Goal: Information Seeking & Learning: Learn about a topic

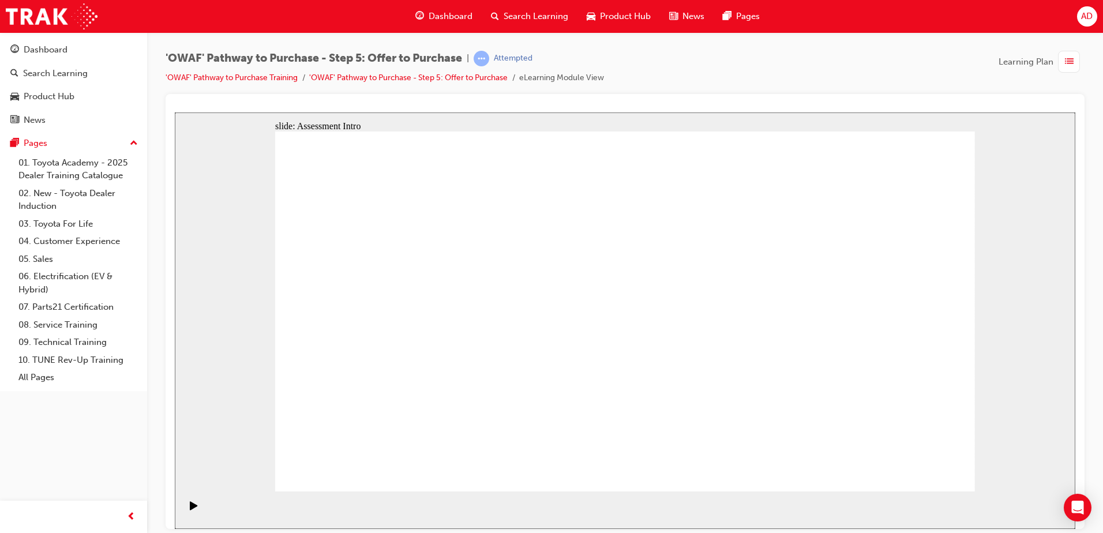
click at [185, 512] on div "Play (Ctrl+Alt+P)" at bounding box center [194, 511] width 20 height 20
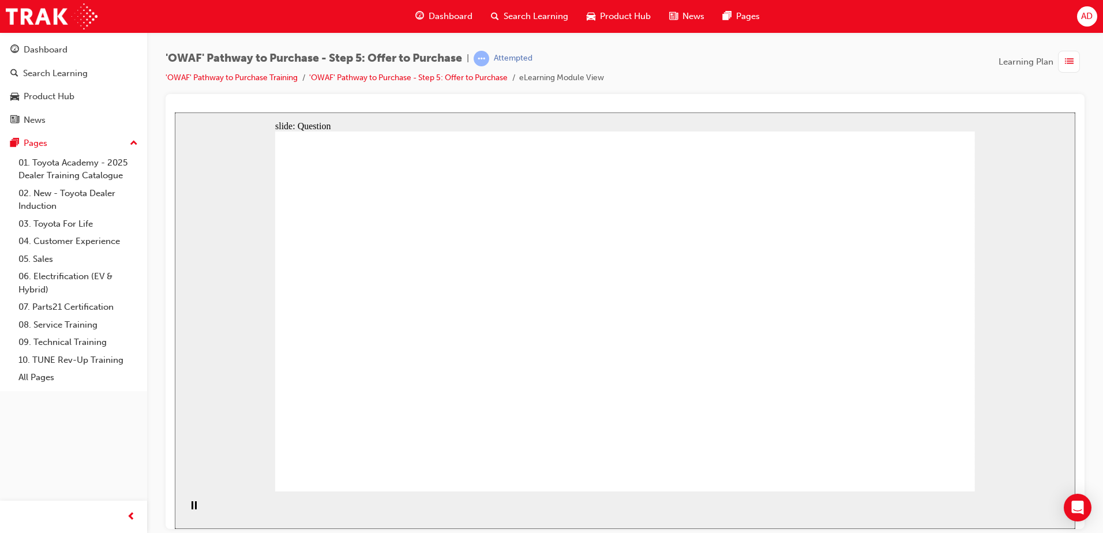
drag, startPoint x: 333, startPoint y: 292, endPoint x: 419, endPoint y: 287, distance: 85.5
radio input "true"
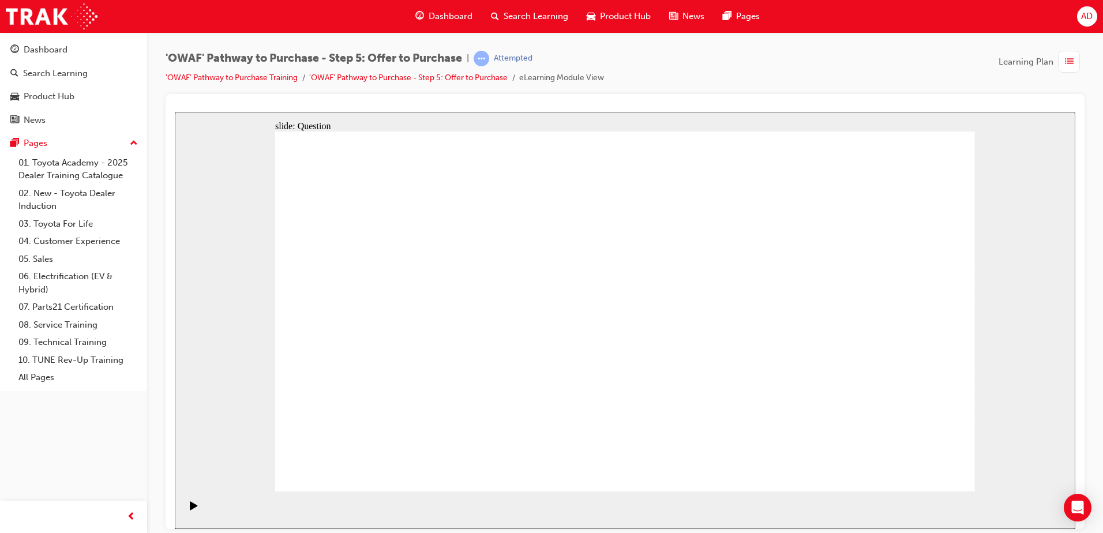
radio input "false"
radio input "true"
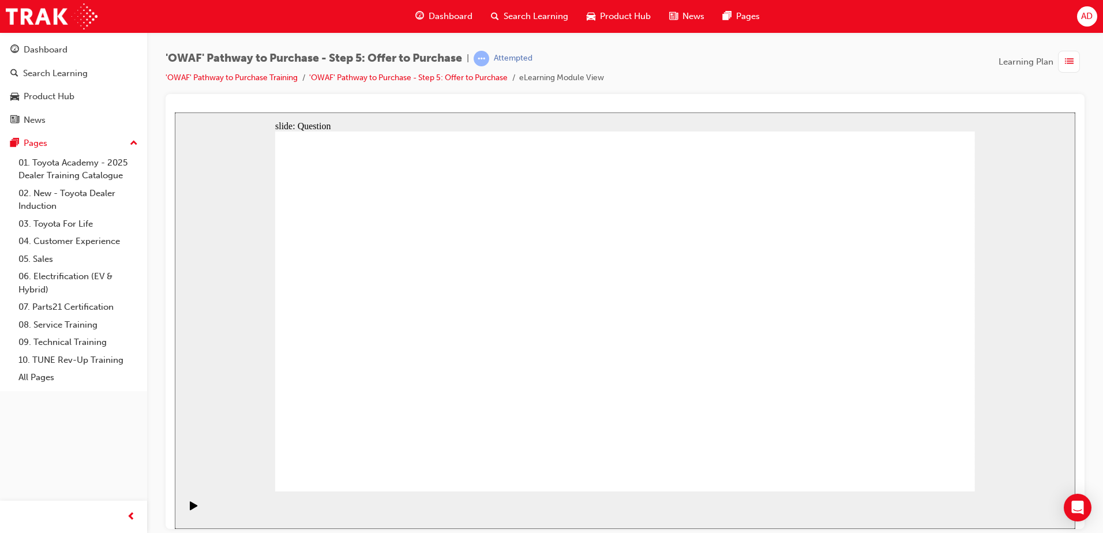
radio input "true"
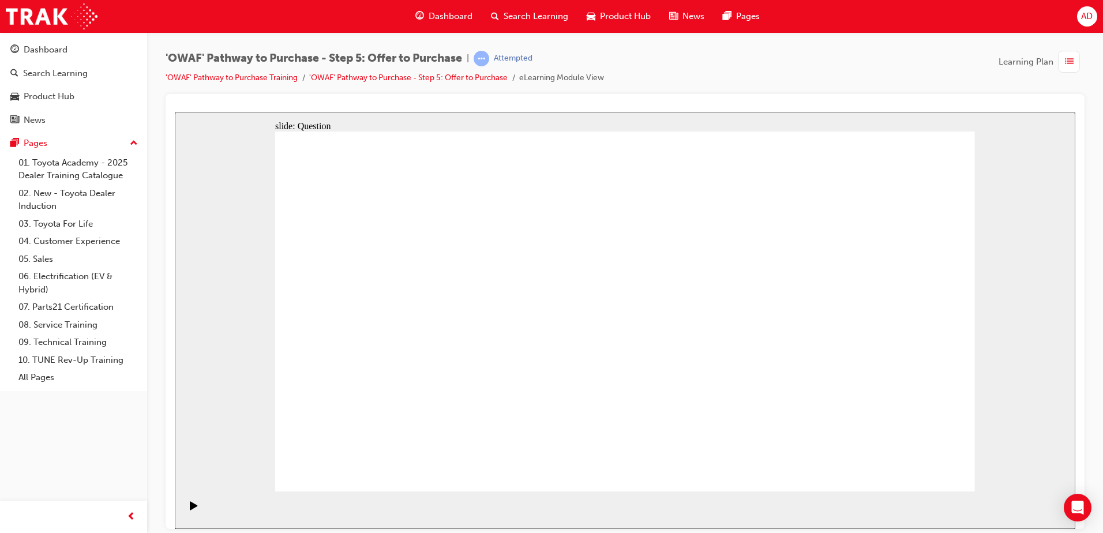
drag, startPoint x: 377, startPoint y: 290, endPoint x: 714, endPoint y: 380, distance: 348.7
drag, startPoint x: 595, startPoint y: 284, endPoint x: 863, endPoint y: 373, distance: 282.5
drag, startPoint x: 441, startPoint y: 318, endPoint x: 401, endPoint y: 367, distance: 63.2
drag, startPoint x: 769, startPoint y: 295, endPoint x: 519, endPoint y: 388, distance: 267.0
drag, startPoint x: 446, startPoint y: 359, endPoint x: 610, endPoint y: 281, distance: 180.9
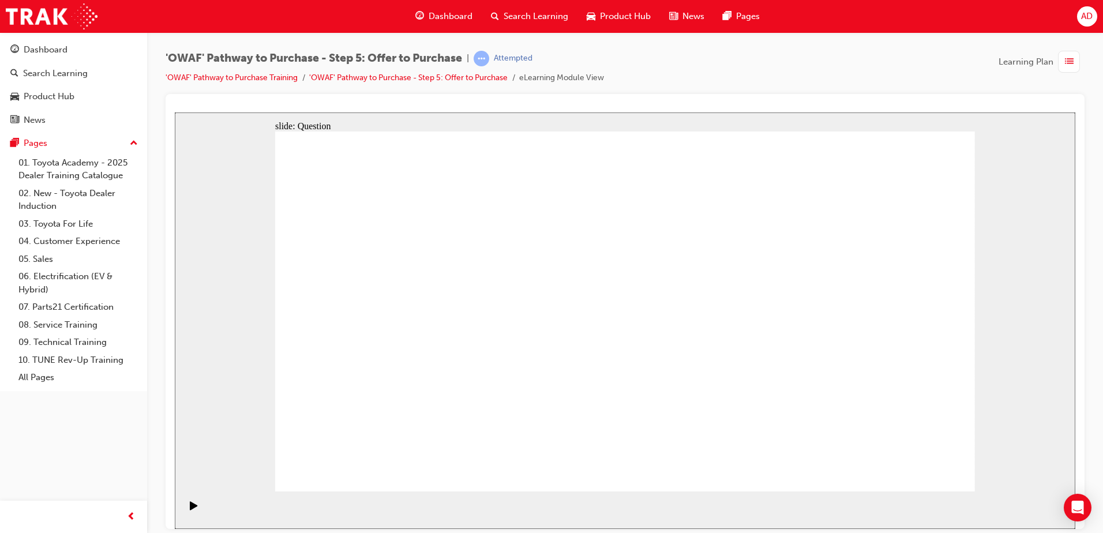
drag, startPoint x: 860, startPoint y: 295, endPoint x: 422, endPoint y: 367, distance: 444.3
drag, startPoint x: 741, startPoint y: 283, endPoint x: 594, endPoint y: 313, distance: 150.1
drag, startPoint x: 899, startPoint y: 283, endPoint x: 606, endPoint y: 273, distance: 293.2
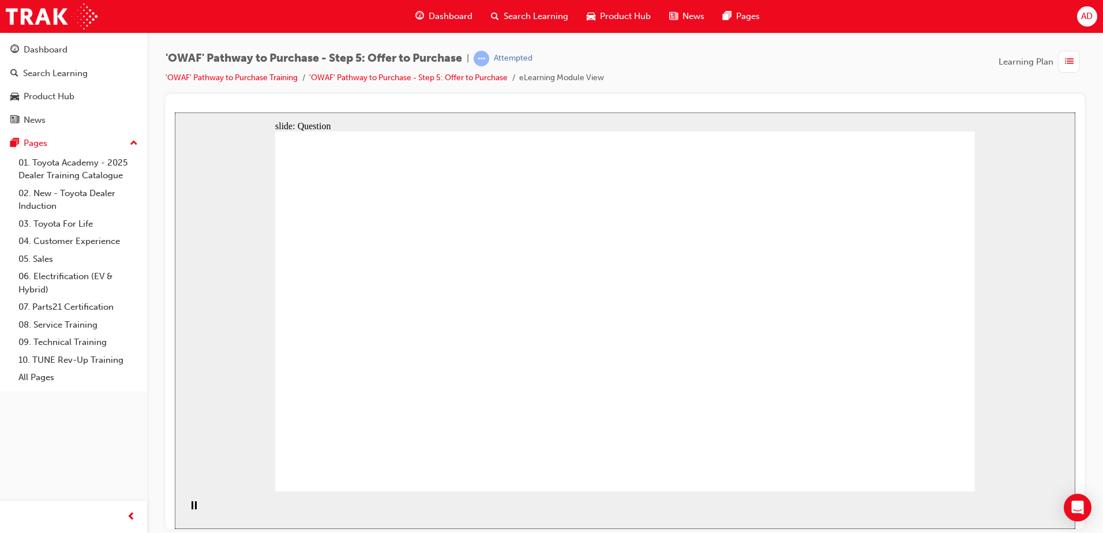
drag, startPoint x: 745, startPoint y: 341, endPoint x: 611, endPoint y: 378, distance: 139.5
drag, startPoint x: 867, startPoint y: 344, endPoint x: 395, endPoint y: 300, distance: 473.9
drag, startPoint x: 757, startPoint y: 403, endPoint x: 404, endPoint y: 353, distance: 356.5
drag, startPoint x: 819, startPoint y: 401, endPoint x: 425, endPoint y: 404, distance: 394.6
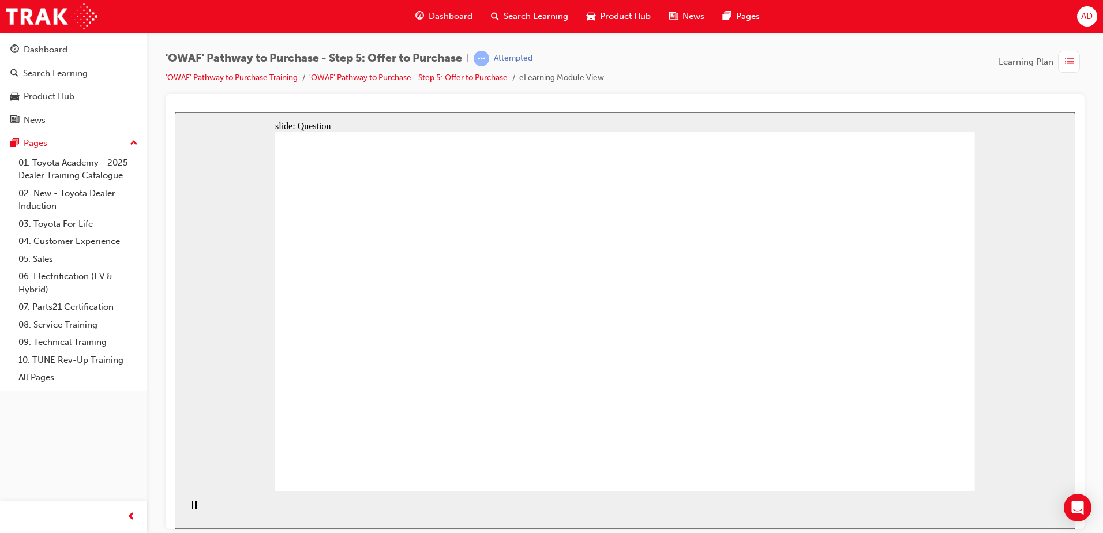
checkbox input "true"
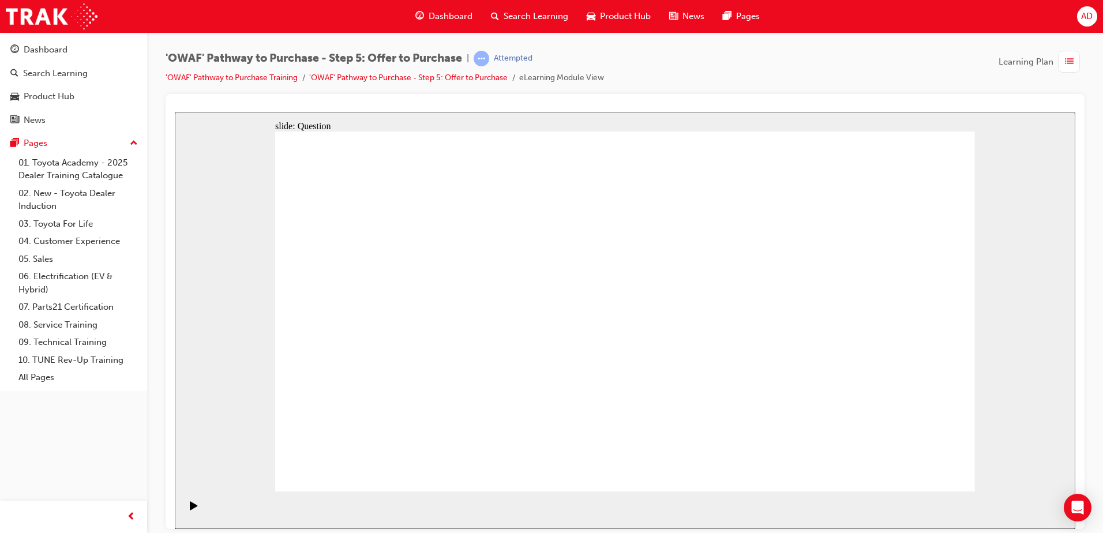
checkbox input "true"
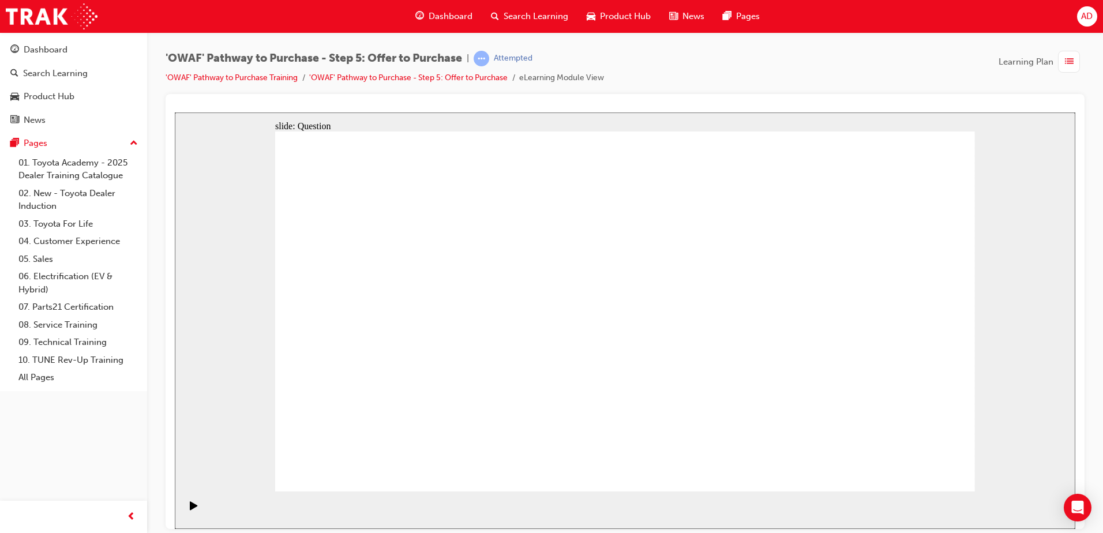
checkbox input "false"
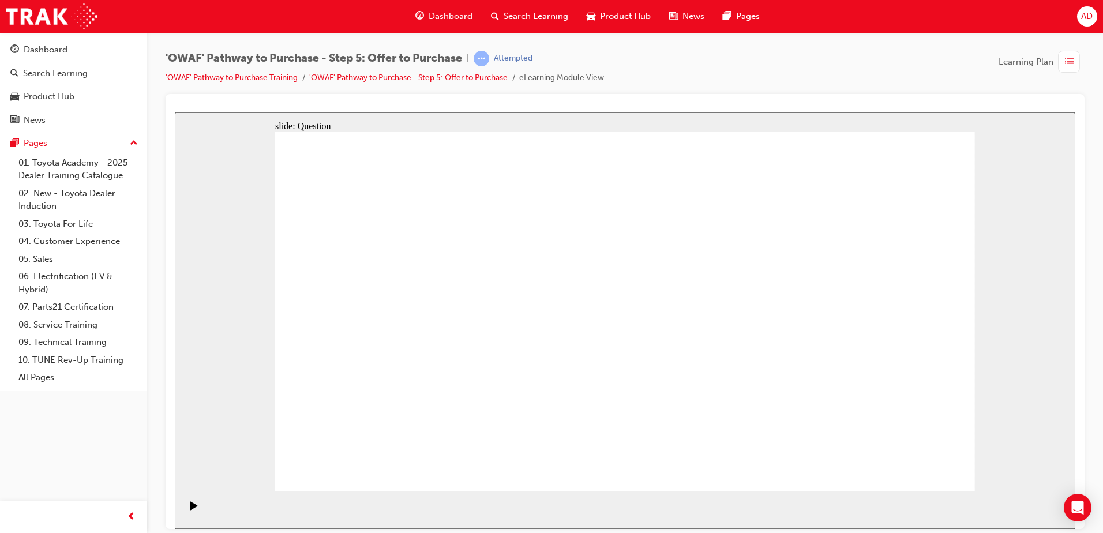
drag, startPoint x: 636, startPoint y: 380, endPoint x: 615, endPoint y: 380, distance: 20.8
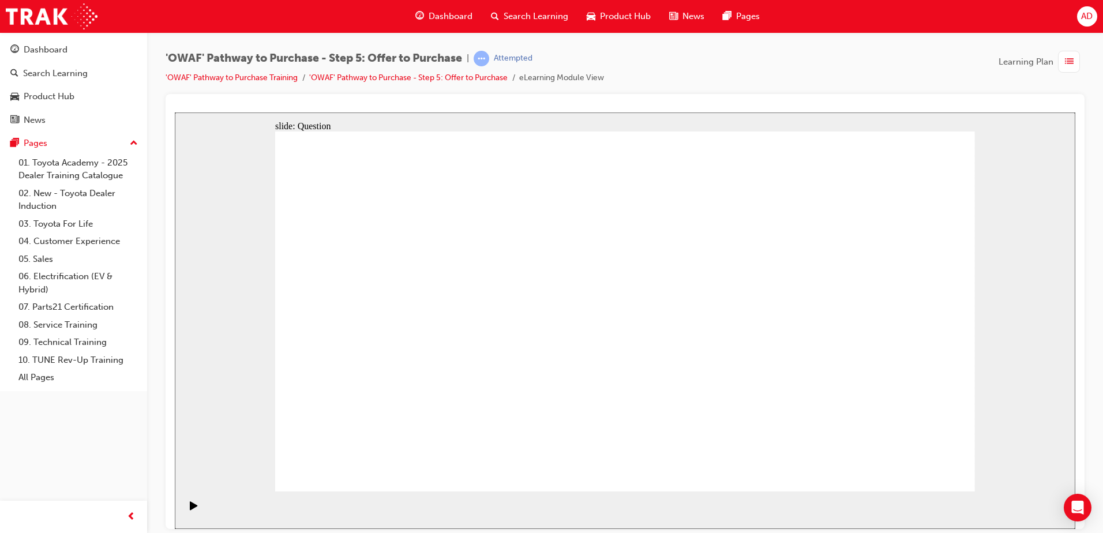
radio input "true"
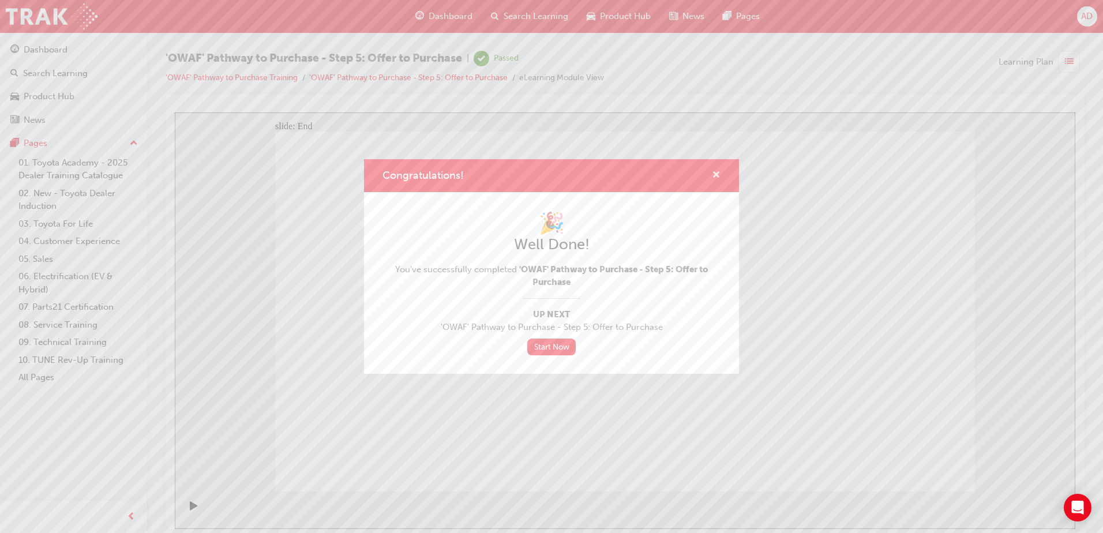
click at [719, 172] on span "cross-icon" at bounding box center [716, 176] width 9 height 10
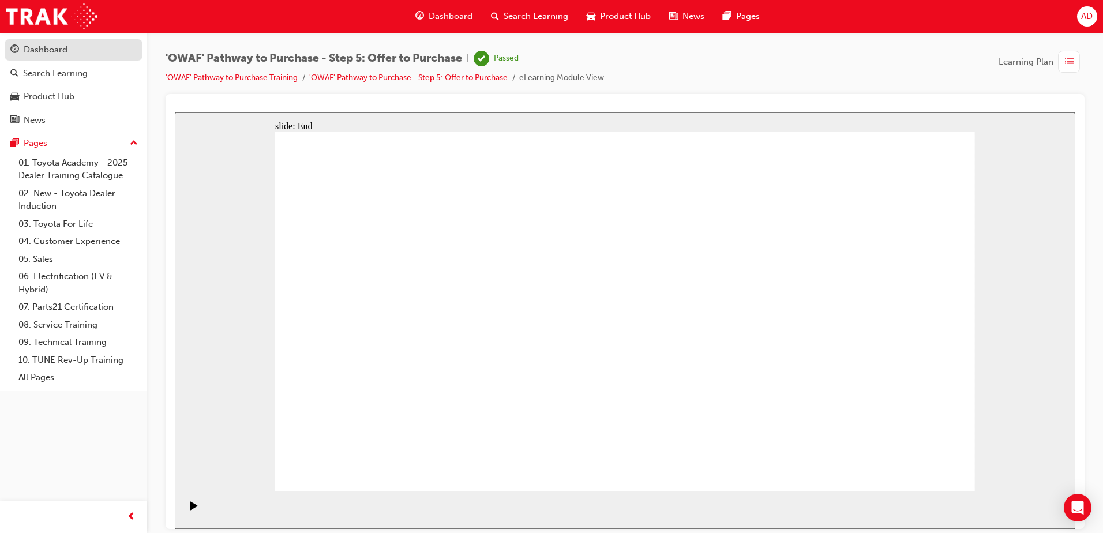
click at [22, 43] on div "Dashboard" at bounding box center [73, 50] width 126 height 14
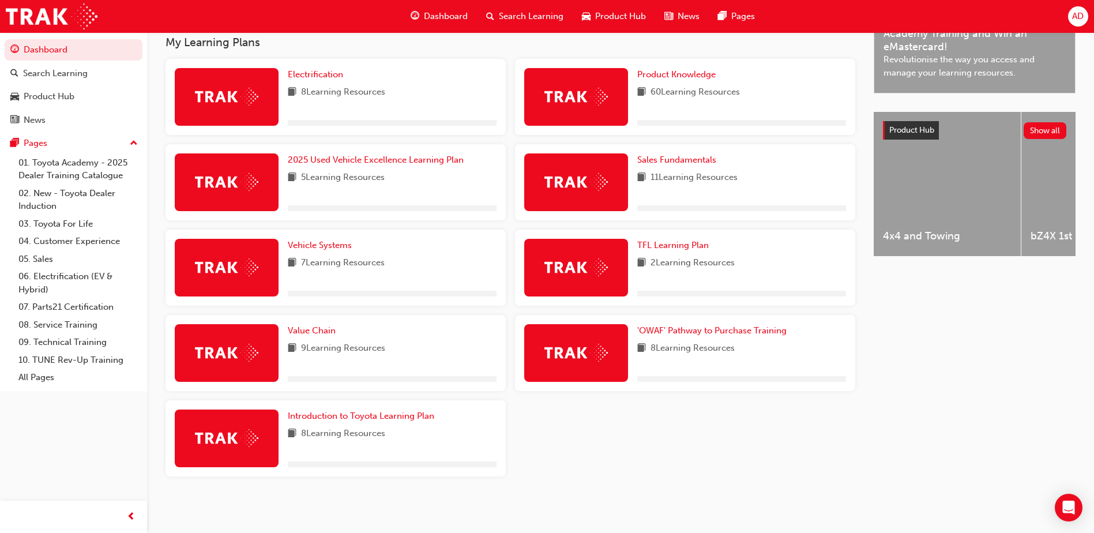
scroll to position [379, 0]
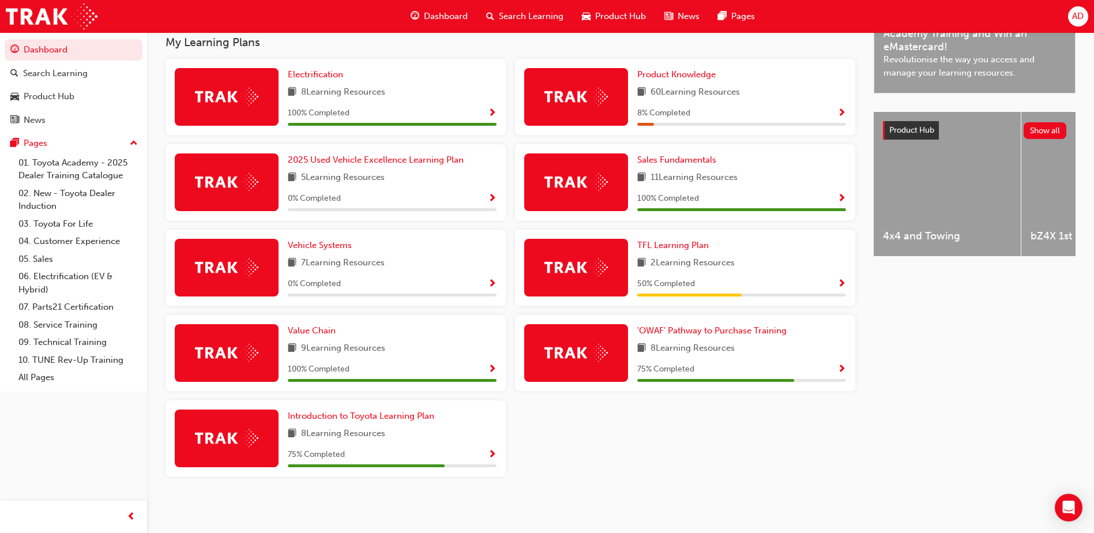
click at [719, 323] on div "'OWAF' Pathway to Purchase Training 8 Learning Resources 75 % Completed" at bounding box center [685, 353] width 340 height 76
click at [718, 332] on span "'OWAF' Pathway to Purchase Training" at bounding box center [711, 330] width 149 height 10
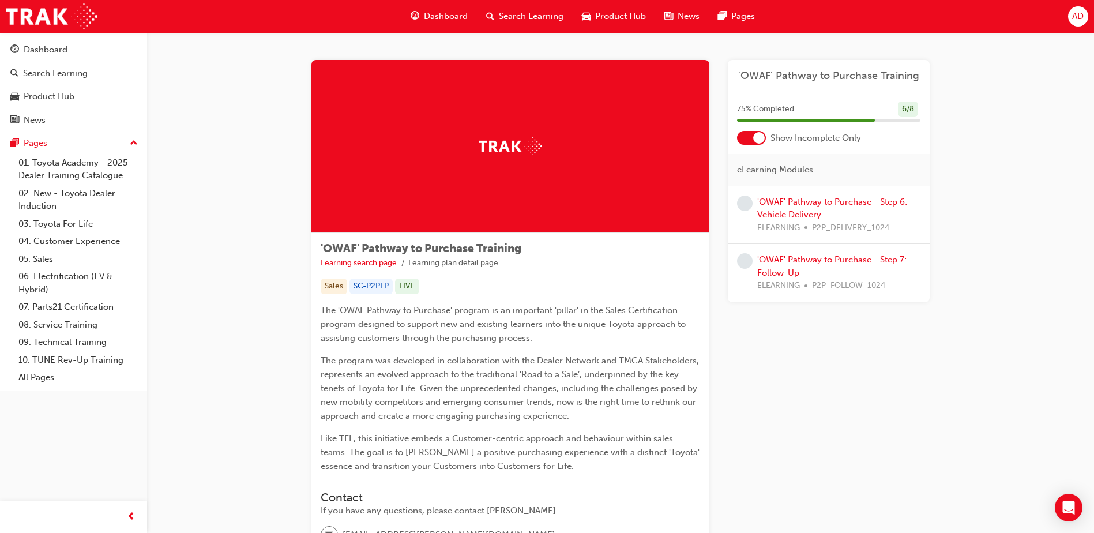
drag, startPoint x: 822, startPoint y: 220, endPoint x: 825, endPoint y: 227, distance: 7.5
drag, startPoint x: 825, startPoint y: 227, endPoint x: 799, endPoint y: 205, distance: 33.9
click at [799, 205] on link "'OWAF' Pathway to Purchase - Step 6: Vehicle Delivery" at bounding box center [832, 209] width 150 height 24
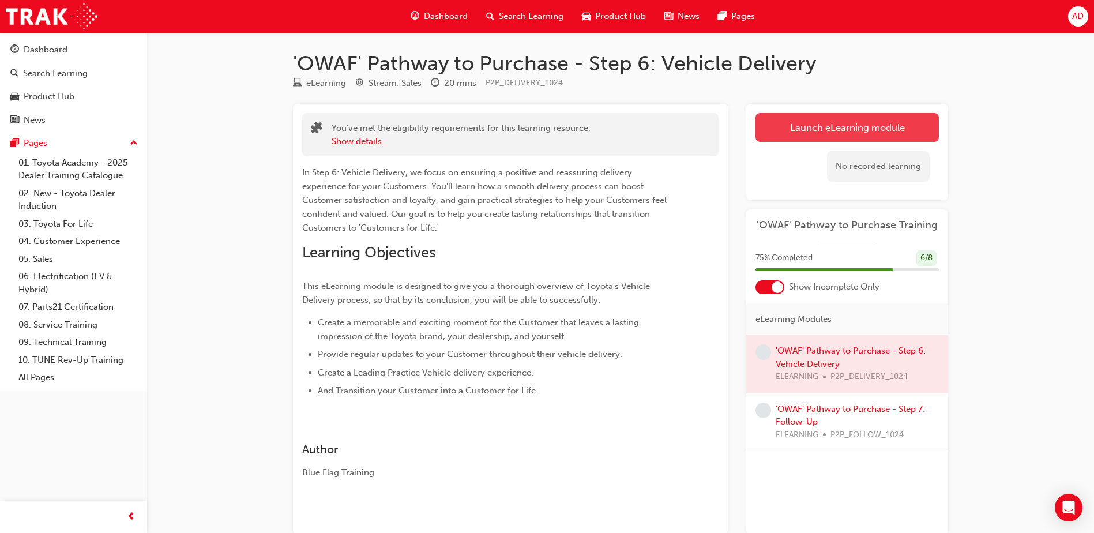
click at [837, 127] on link "Launch eLearning module" at bounding box center [847, 127] width 183 height 29
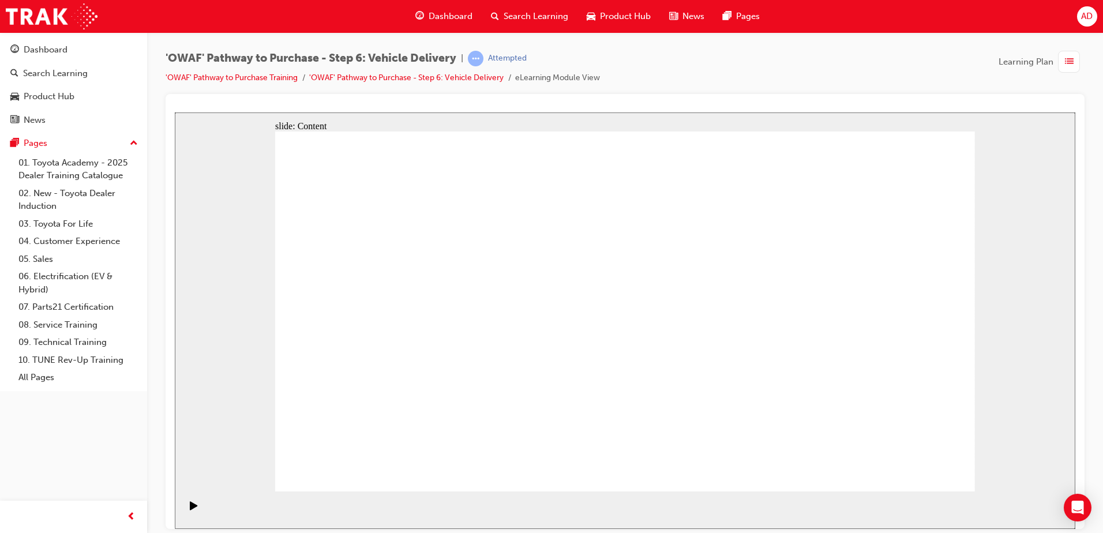
drag, startPoint x: 553, startPoint y: 417, endPoint x: 619, endPoint y: 449, distance: 73.5
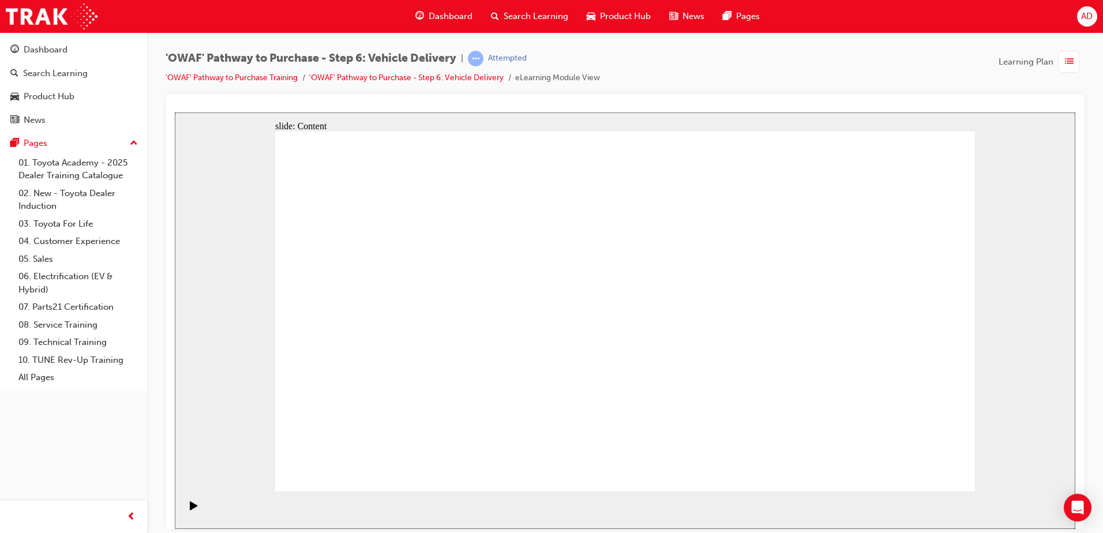
drag, startPoint x: 880, startPoint y: 374, endPoint x: 883, endPoint y: 367, distance: 7.5
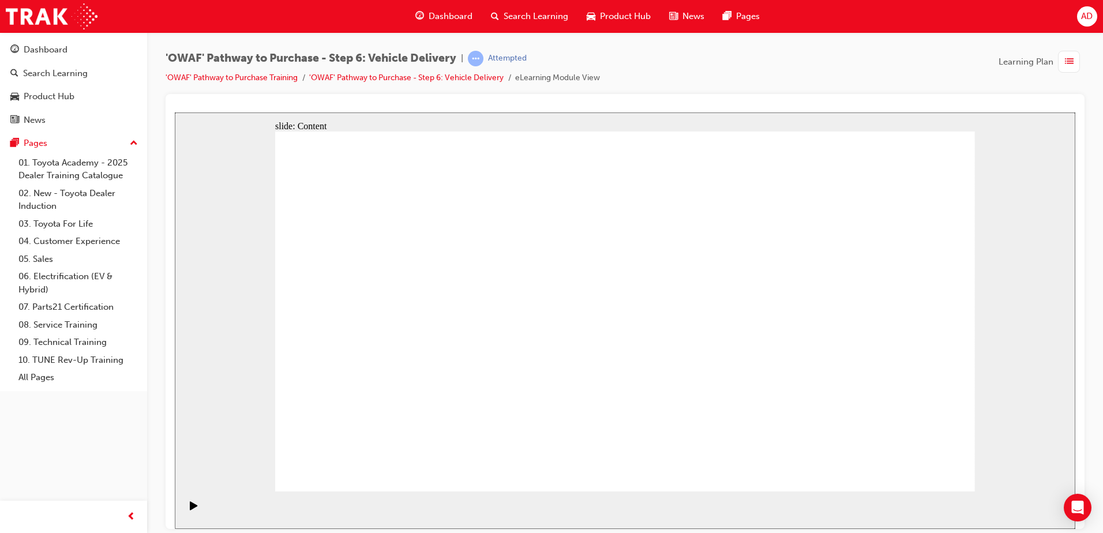
drag, startPoint x: 546, startPoint y: 315, endPoint x: 739, endPoint y: 376, distance: 202.1
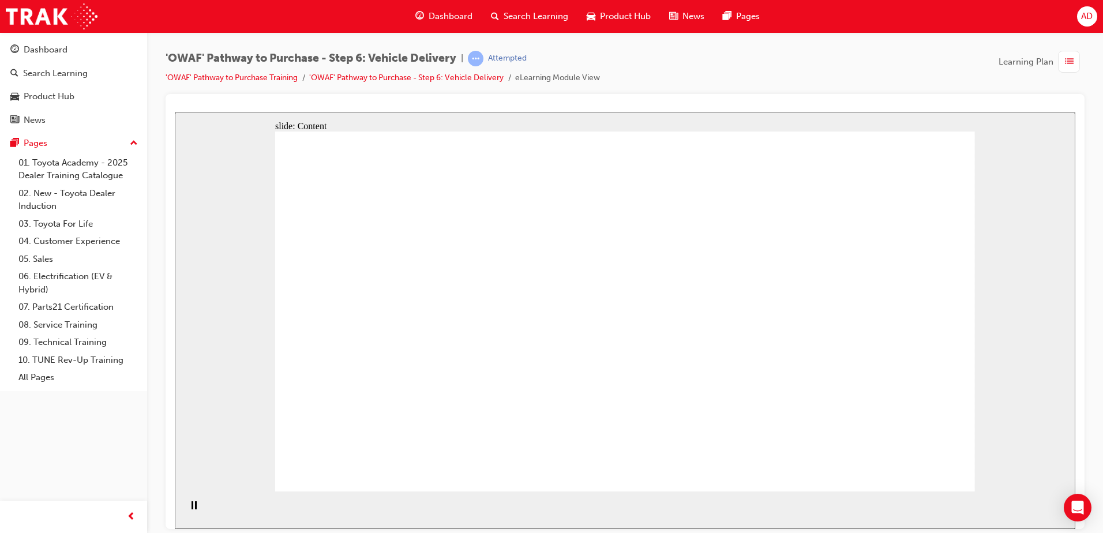
drag, startPoint x: 903, startPoint y: 307, endPoint x: 893, endPoint y: 308, distance: 9.2
drag, startPoint x: 898, startPoint y: 300, endPoint x: 886, endPoint y: 313, distance: 17.5
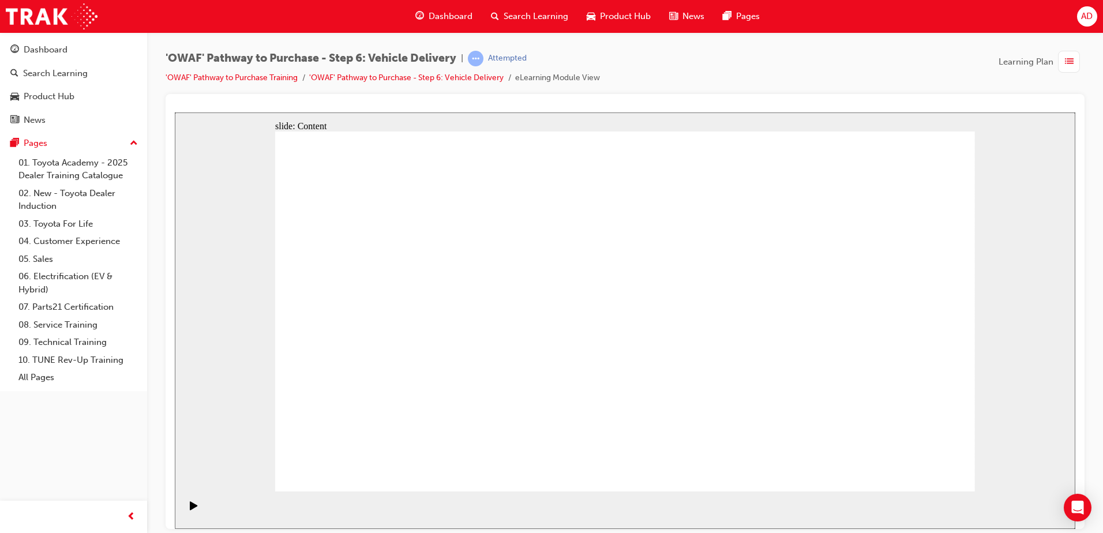
drag, startPoint x: 630, startPoint y: 400, endPoint x: 554, endPoint y: 384, distance: 77.7
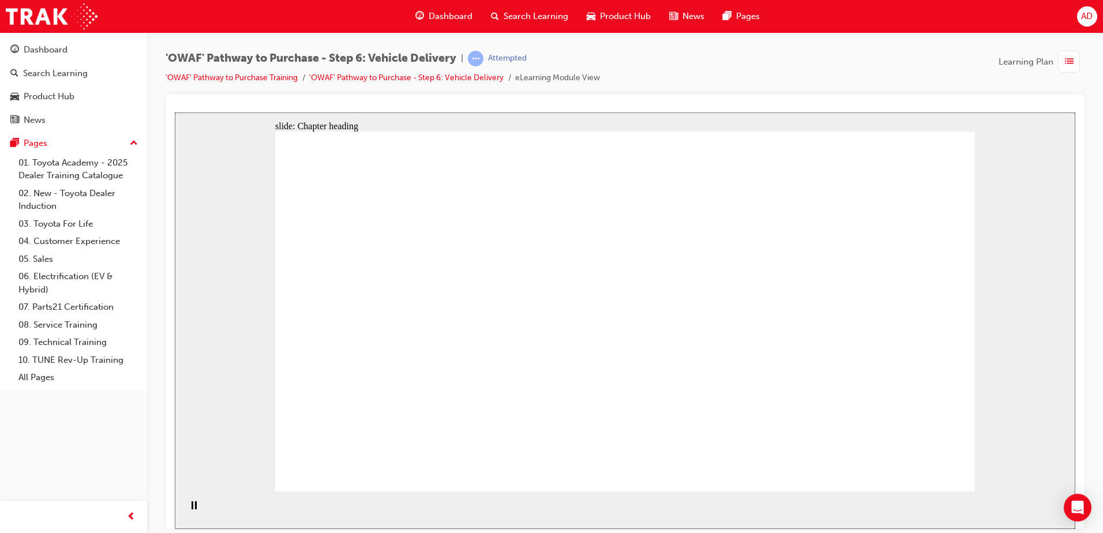
click at [194, 517] on div "Pause (Ctrl+Alt+P)" at bounding box center [194, 511] width 20 height 20
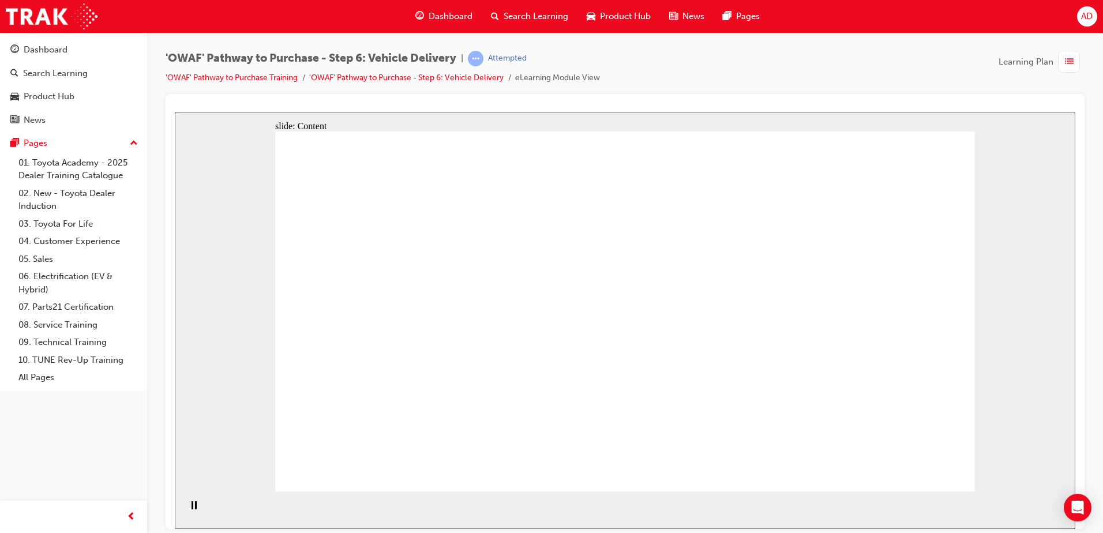
drag, startPoint x: 914, startPoint y: 210, endPoint x: 446, endPoint y: 483, distance: 542.0
drag, startPoint x: 698, startPoint y: 351, endPoint x: 656, endPoint y: 427, distance: 87.5
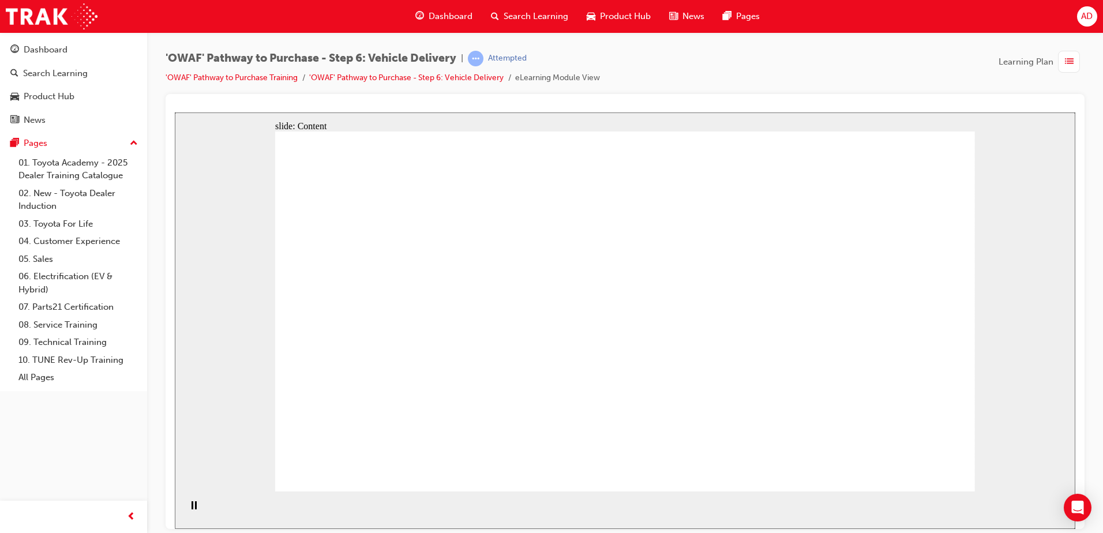
click at [187, 508] on div "Pause (Ctrl+Alt+P)" at bounding box center [194, 511] width 20 height 20
click at [190, 508] on icon "Play (Ctrl+Alt+P)" at bounding box center [193, 505] width 7 height 9
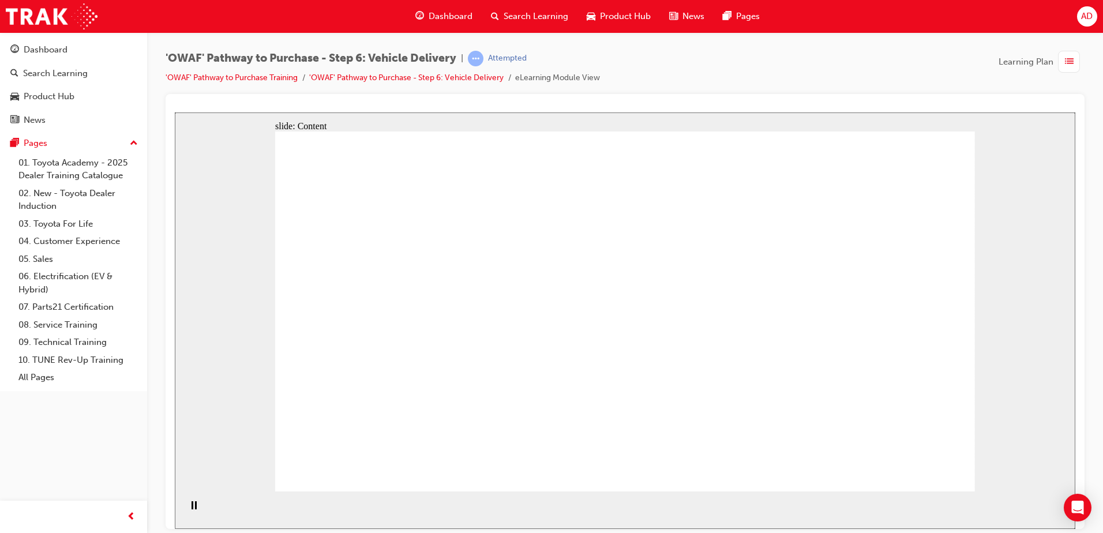
drag, startPoint x: 887, startPoint y: 279, endPoint x: 753, endPoint y: 277, distance: 133.8
drag, startPoint x: 749, startPoint y: 277, endPoint x: 755, endPoint y: 258, distance: 19.3
drag, startPoint x: 745, startPoint y: 207, endPoint x: 551, endPoint y: 313, distance: 221.5
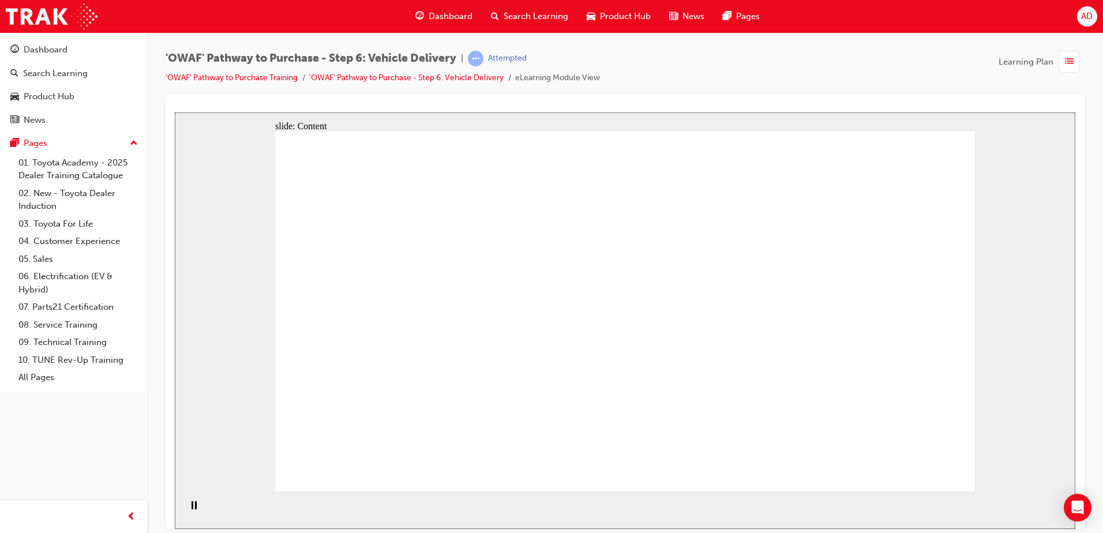
drag, startPoint x: 840, startPoint y: 215, endPoint x: 869, endPoint y: 197, distance: 33.1
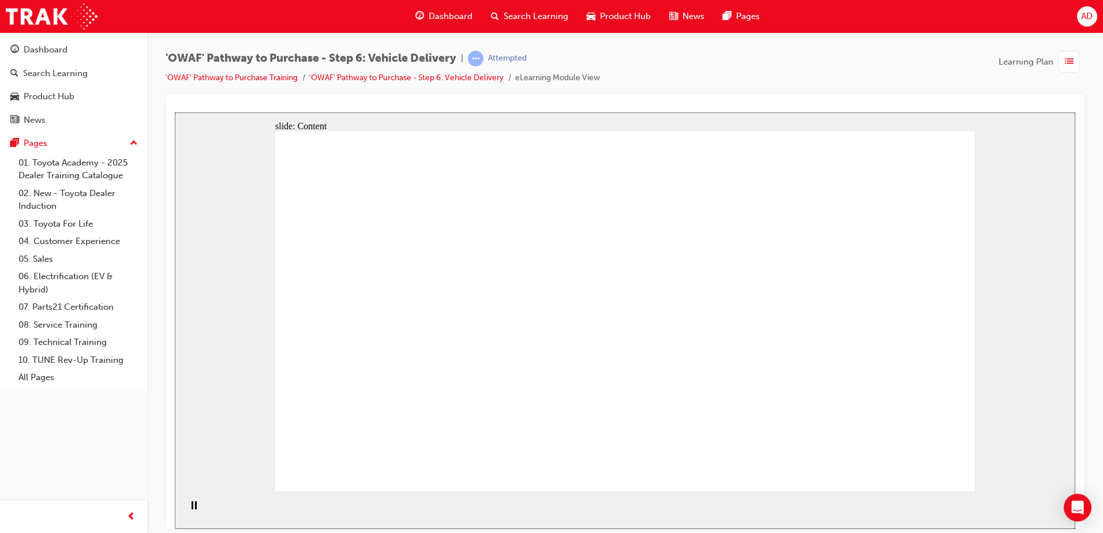
drag, startPoint x: 901, startPoint y: 212, endPoint x: 898, endPoint y: 219, distance: 7.5
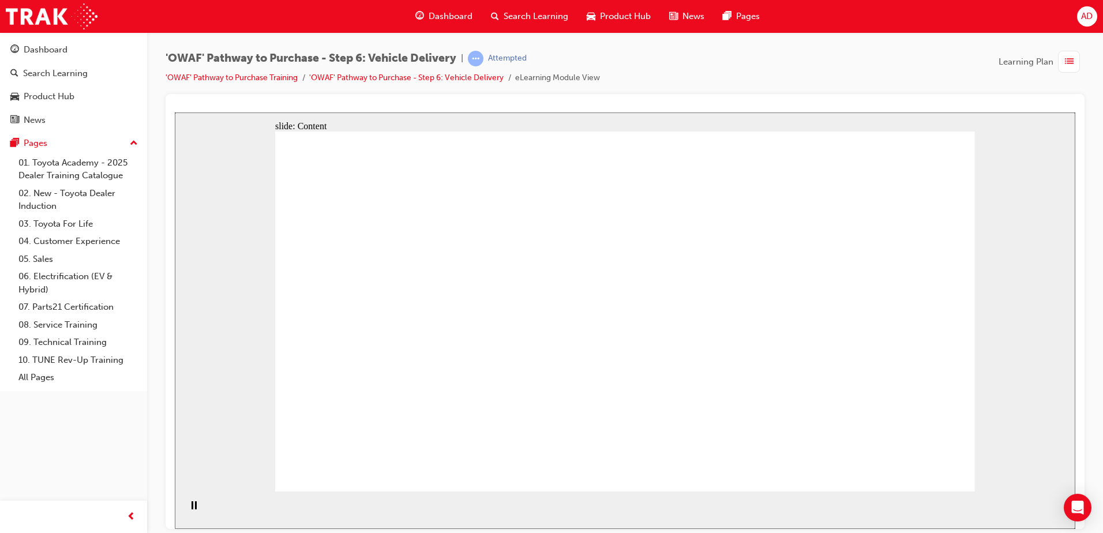
drag, startPoint x: 932, startPoint y: 235, endPoint x: 922, endPoint y: 237, distance: 10.6
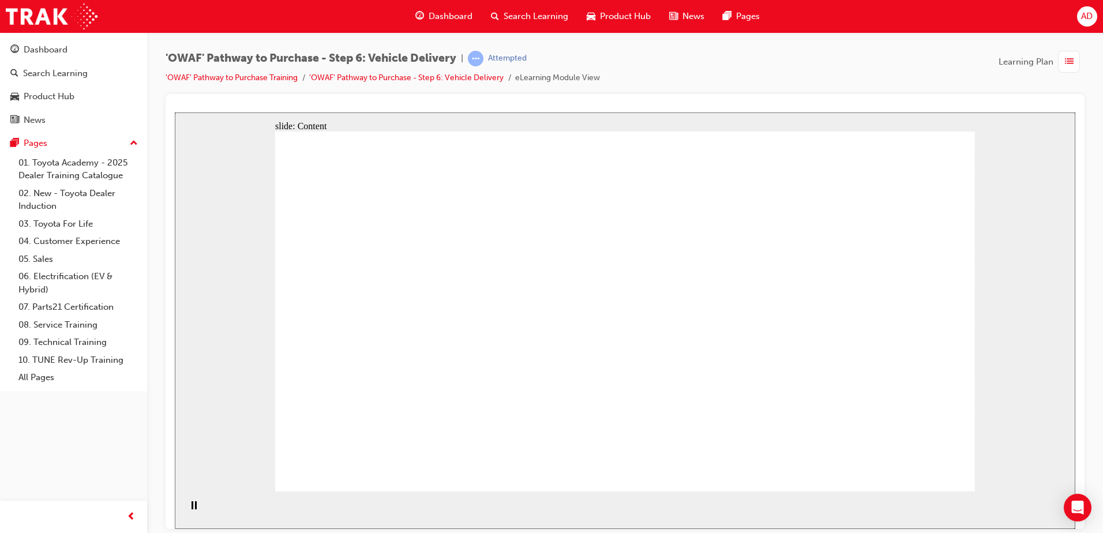
drag, startPoint x: 876, startPoint y: 239, endPoint x: 894, endPoint y: 185, distance: 57.3
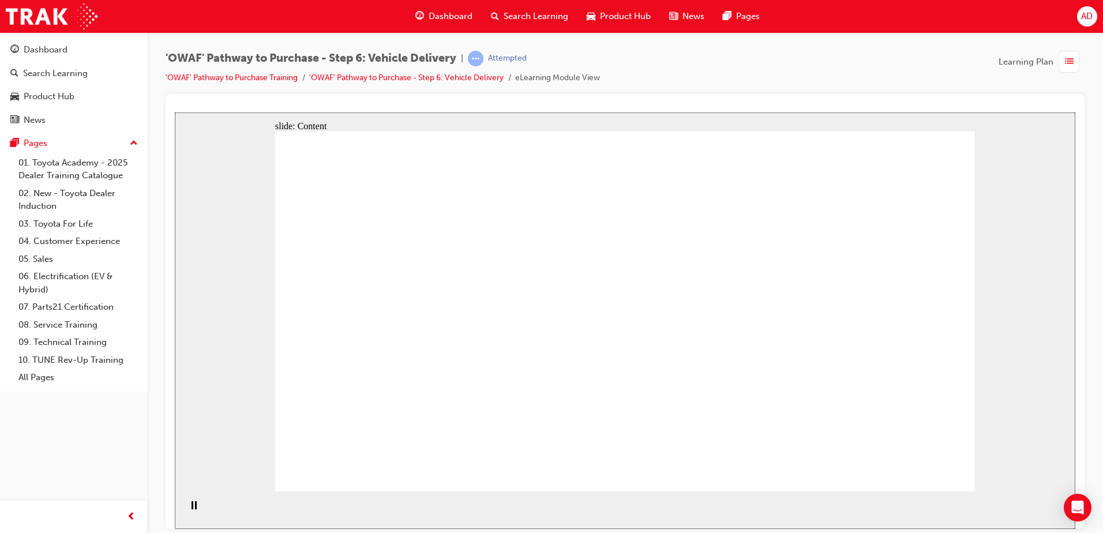
drag, startPoint x: 950, startPoint y: 191, endPoint x: 942, endPoint y: 231, distance: 40.6
drag, startPoint x: 900, startPoint y: 236, endPoint x: 899, endPoint y: 204, distance: 31.7
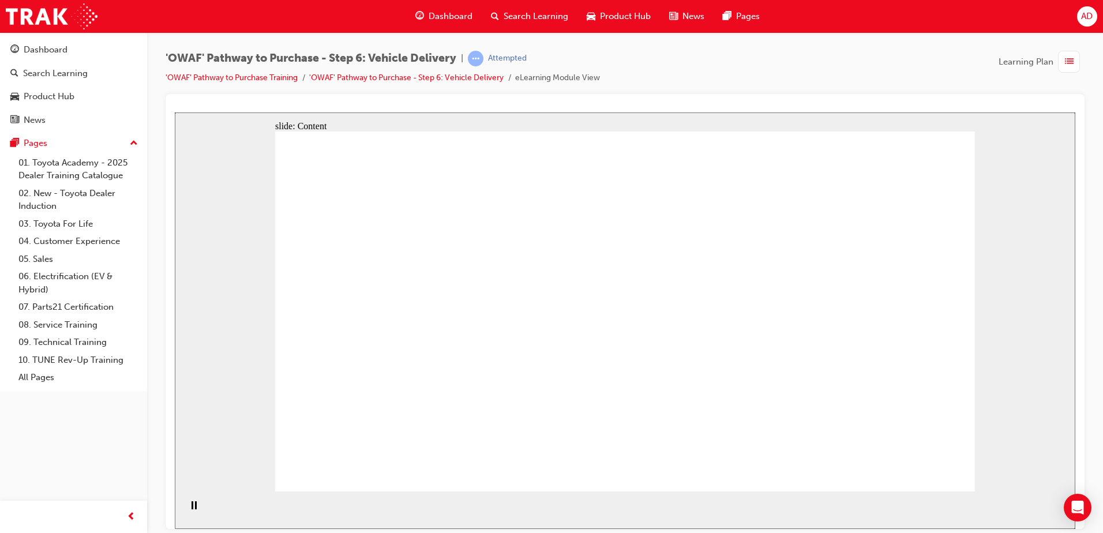
drag, startPoint x: 906, startPoint y: 172, endPoint x: 945, endPoint y: 182, distance: 41.1
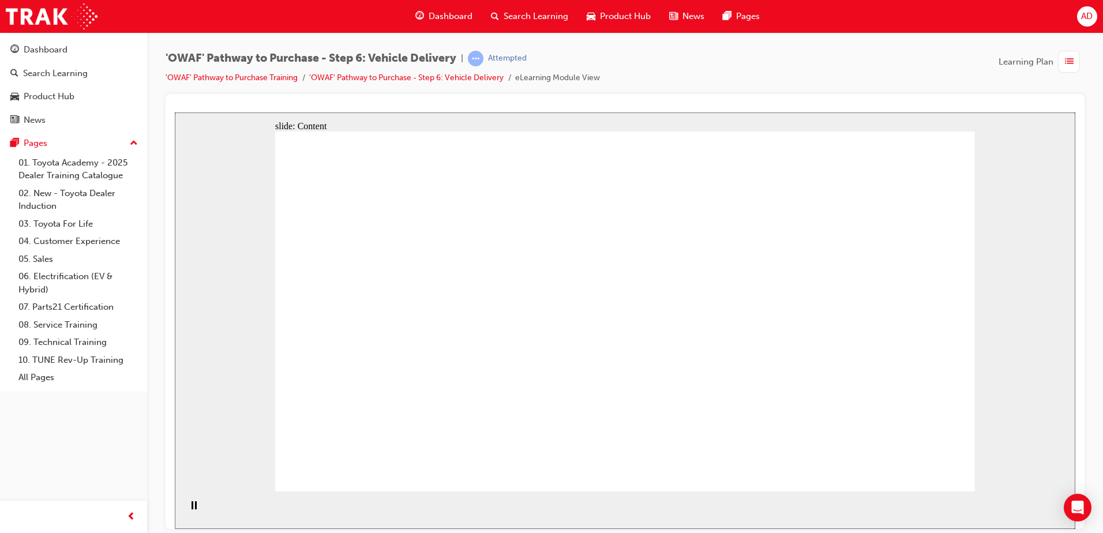
drag, startPoint x: 879, startPoint y: 233, endPoint x: 885, endPoint y: 194, distance: 39.1
drag, startPoint x: 883, startPoint y: 163, endPoint x: 933, endPoint y: 177, distance: 52.1
drag, startPoint x: 943, startPoint y: 174, endPoint x: 941, endPoint y: 182, distance: 7.7
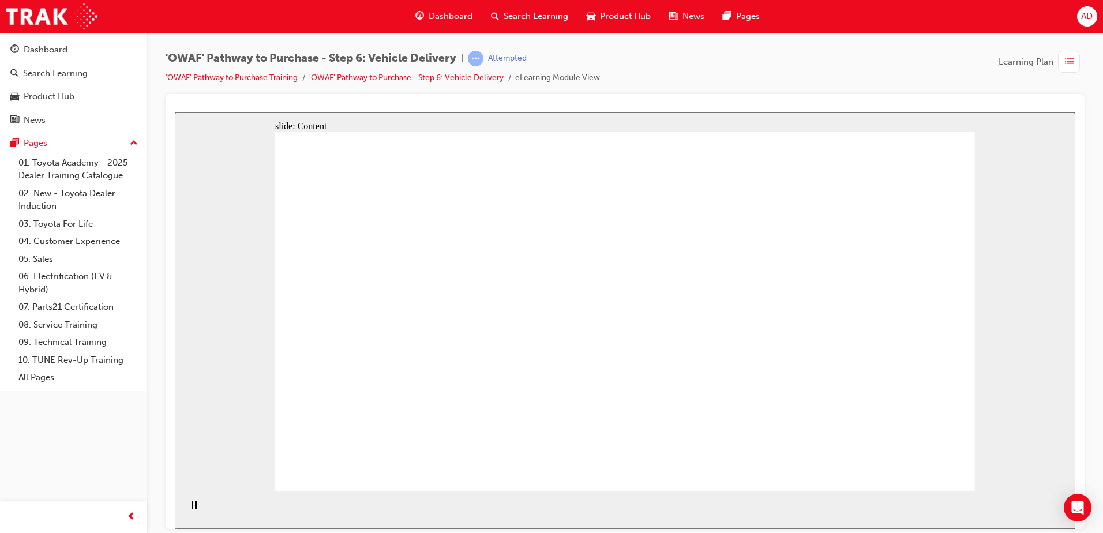
drag, startPoint x: 935, startPoint y: 215, endPoint x: 894, endPoint y: 222, distance: 41.6
drag, startPoint x: 894, startPoint y: 222, endPoint x: 886, endPoint y: 177, distance: 46.3
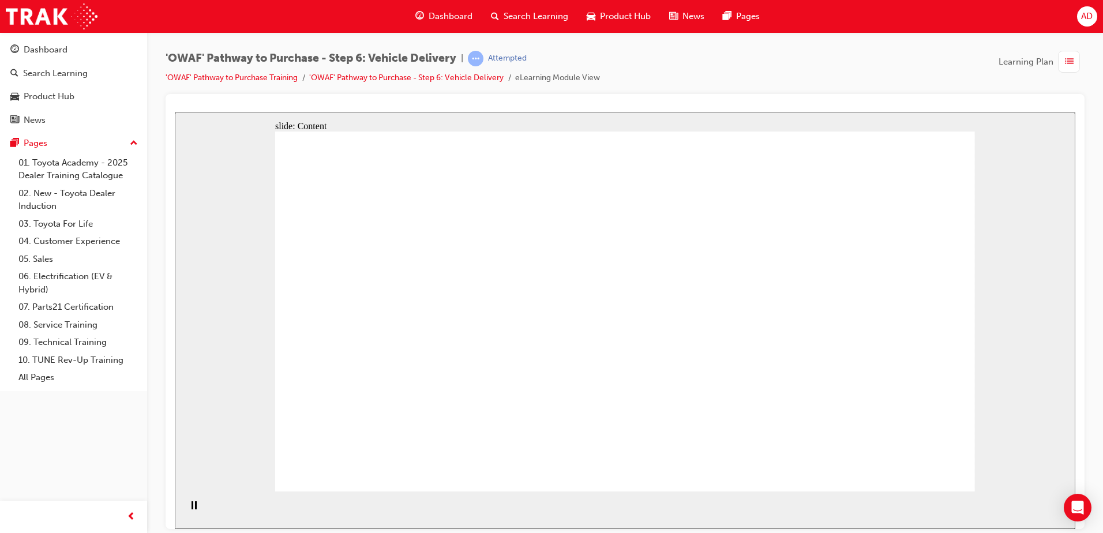
drag, startPoint x: 886, startPoint y: 177, endPoint x: 925, endPoint y: 186, distance: 40.3
drag, startPoint x: 947, startPoint y: 185, endPoint x: 942, endPoint y: 208, distance: 24.1
drag, startPoint x: 942, startPoint y: 208, endPoint x: 931, endPoint y: 220, distance: 15.9
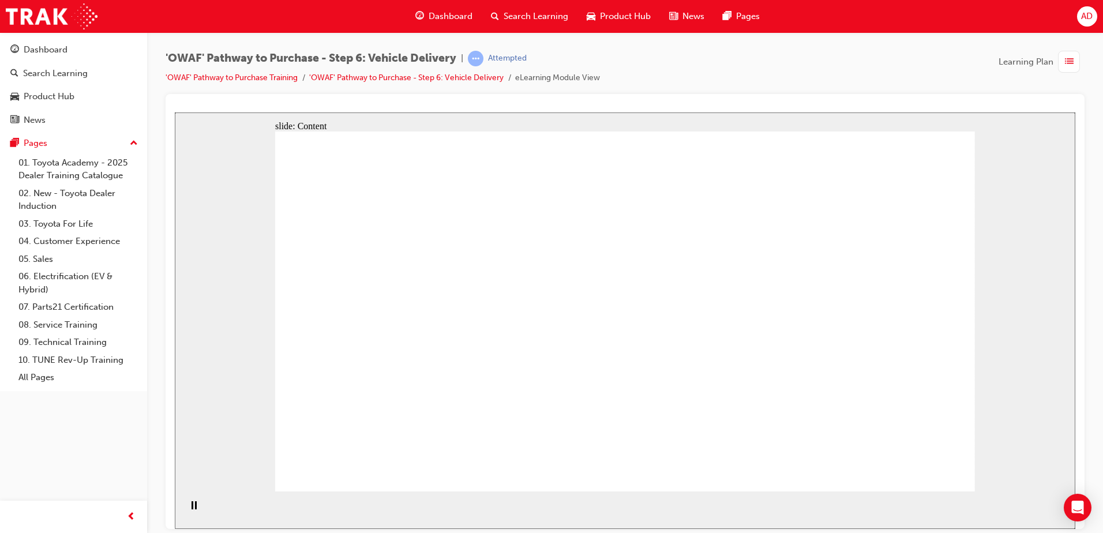
drag, startPoint x: 906, startPoint y: 227, endPoint x: 883, endPoint y: 221, distance: 24.3
drag, startPoint x: 885, startPoint y: 212, endPoint x: 887, endPoint y: 189, distance: 23.1
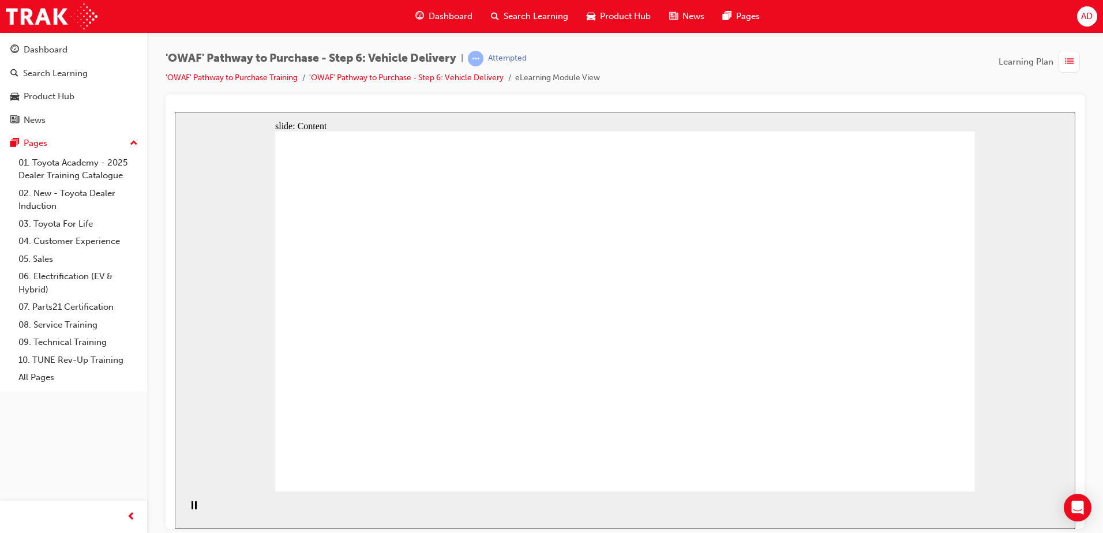
drag, startPoint x: 887, startPoint y: 174, endPoint x: 935, endPoint y: 185, distance: 49.1
drag, startPoint x: 938, startPoint y: 192, endPoint x: 937, endPoint y: 248, distance: 56.5
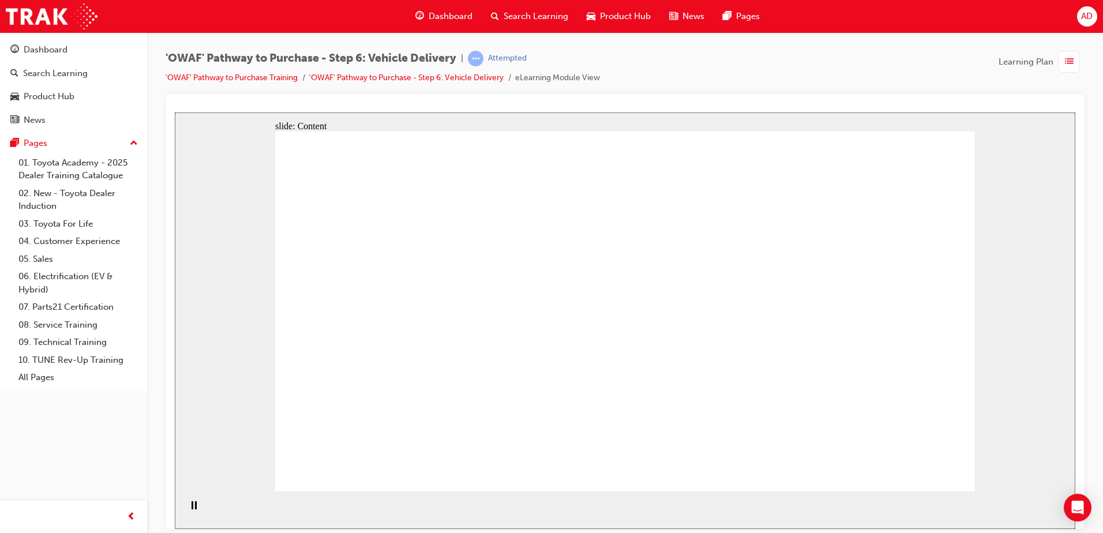
drag, startPoint x: 895, startPoint y: 179, endPoint x: 923, endPoint y: 186, distance: 29.8
drag, startPoint x: 970, startPoint y: 184, endPoint x: 966, endPoint y: 192, distance: 9.3
drag, startPoint x: 959, startPoint y: 220, endPoint x: 866, endPoint y: 245, distance: 96.1
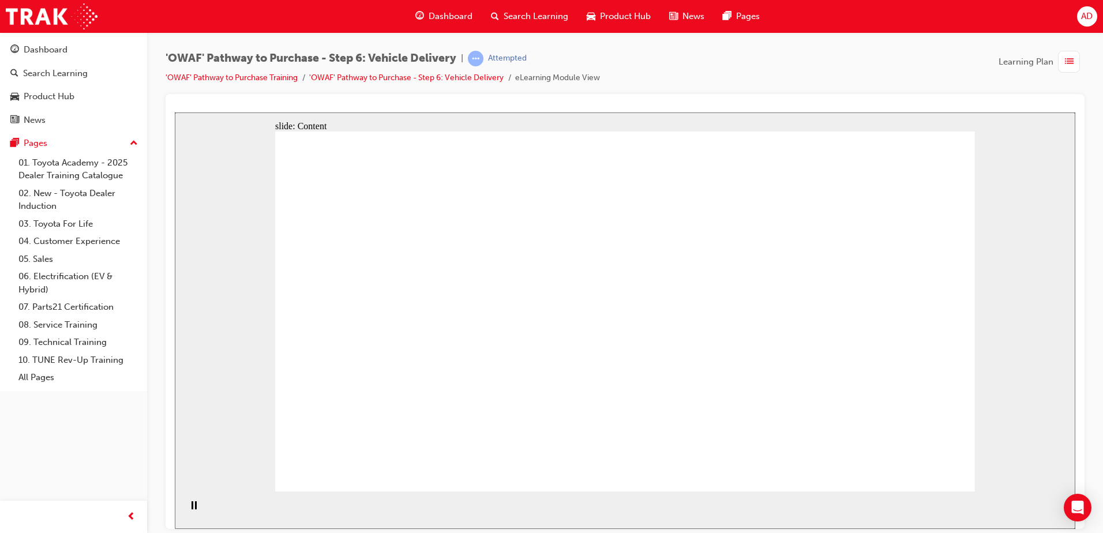
drag, startPoint x: 869, startPoint y: 230, endPoint x: 861, endPoint y: 166, distance: 65.1
drag, startPoint x: 861, startPoint y: 166, endPoint x: 870, endPoint y: 162, distance: 9.9
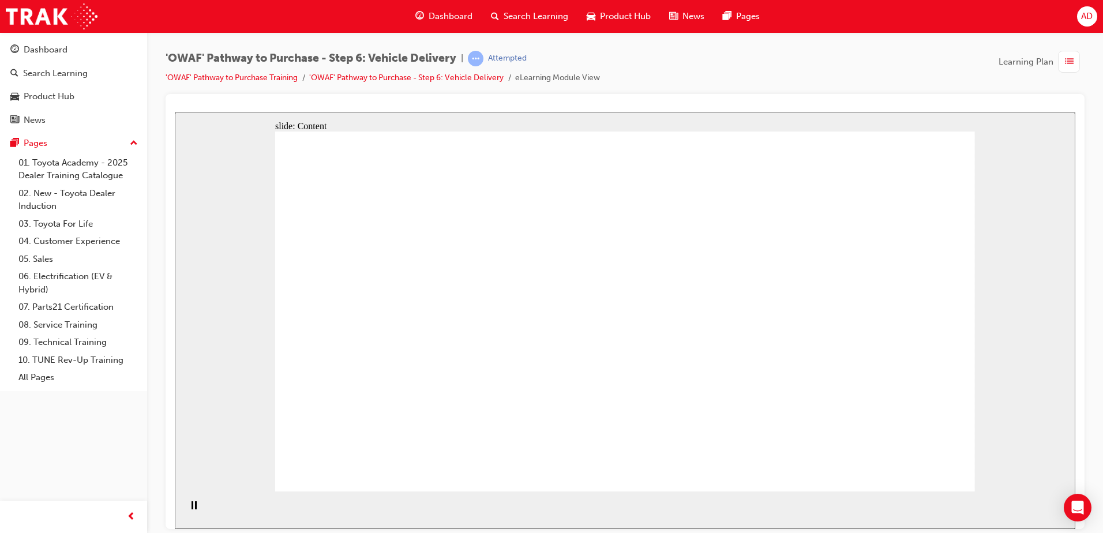
drag, startPoint x: 928, startPoint y: 162, endPoint x: 931, endPoint y: 174, distance: 11.9
drag, startPoint x: 922, startPoint y: 187, endPoint x: 1004, endPoint y: 183, distance: 82.6
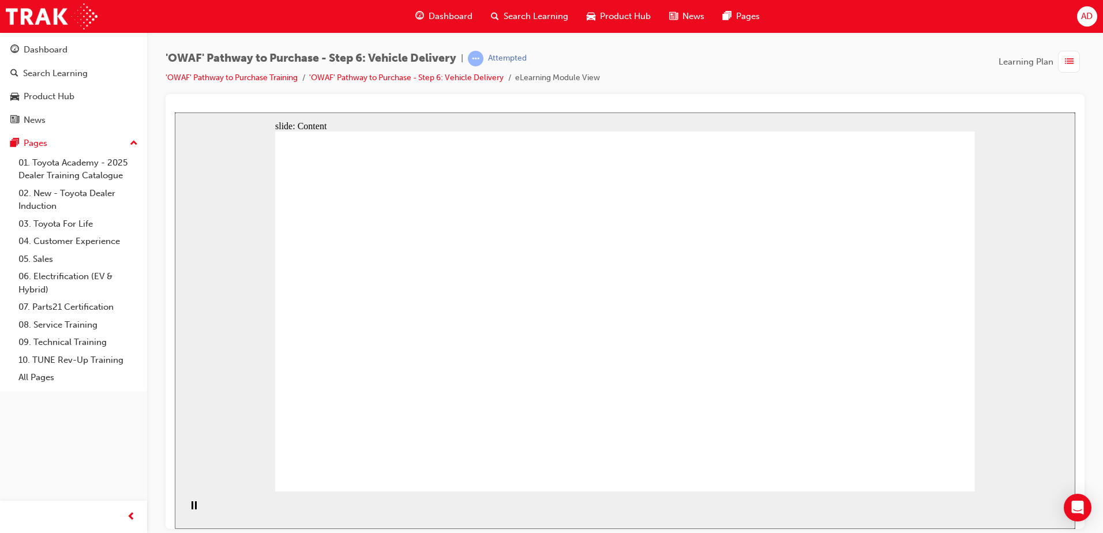
drag, startPoint x: 1026, startPoint y: 212, endPoint x: 974, endPoint y: 250, distance: 65.2
click at [1021, 221] on div "slide: Content Customer Delivery Vehicle Delivery Check Sheet Oval 3 Oval 6 5 R…" at bounding box center [625, 320] width 900 height 416
drag
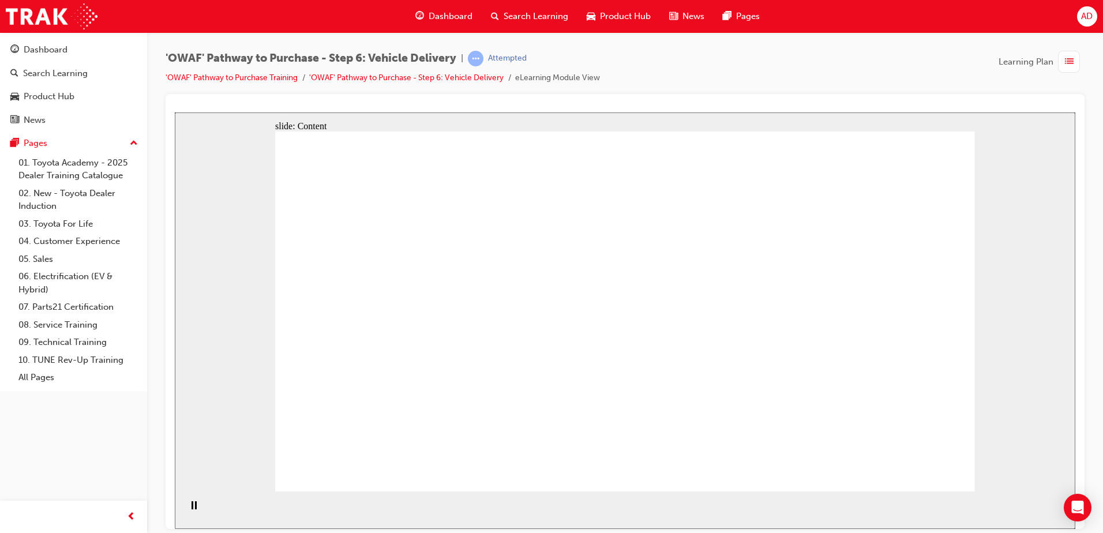
click at [982, 187] on div "slide: Content Customer Delivery Vehicle Delivery Check Sheet Oval 3 Oval 6 5 R…" at bounding box center [625, 320] width 900 height 416
click at [982, 193] on div "slide: Content Customer Delivery Vehicle Delivery Check Sheet Oval 3 Oval 6 5 R…" at bounding box center [625, 320] width 900 height 416
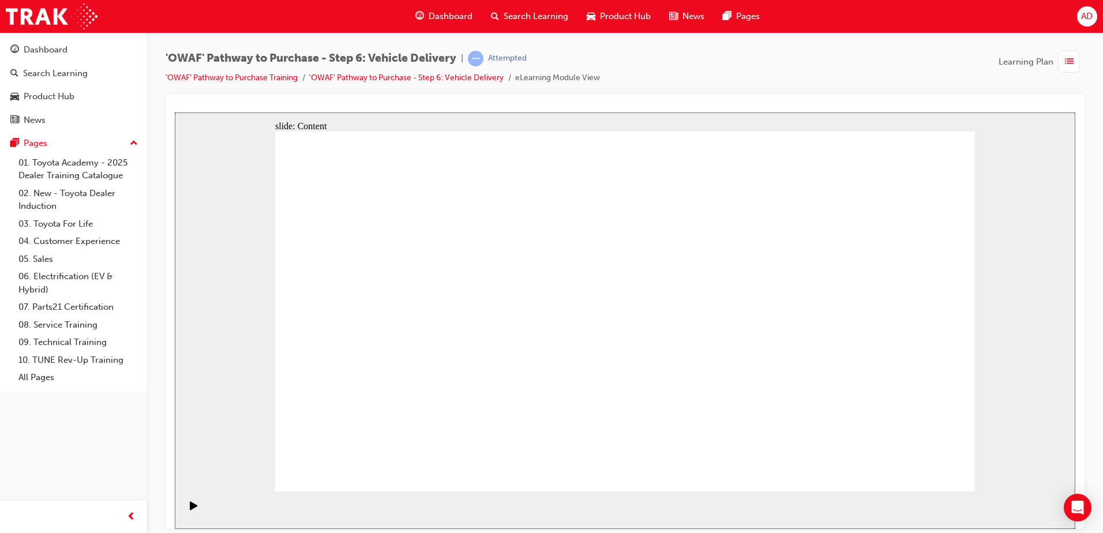
drag, startPoint x: 677, startPoint y: 257, endPoint x: 656, endPoint y: 258, distance: 20.8
drag, startPoint x: 634, startPoint y: 248, endPoint x: 671, endPoint y: 246, distance: 37.0
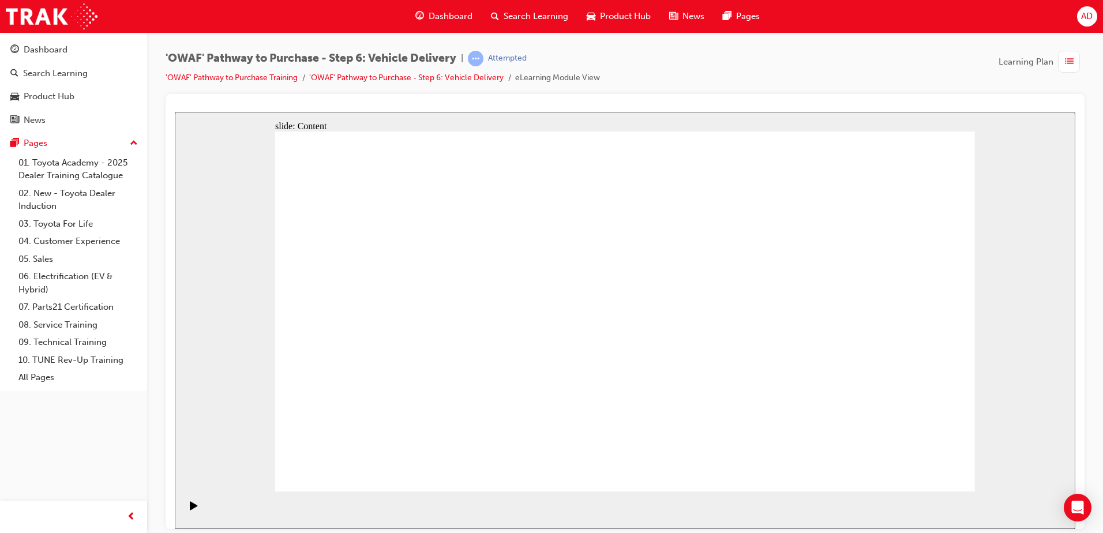
drag, startPoint x: 649, startPoint y: 311, endPoint x: 638, endPoint y: 320, distance: 14.4
drag, startPoint x: 810, startPoint y: 314, endPoint x: 858, endPoint y: 317, distance: 48.0
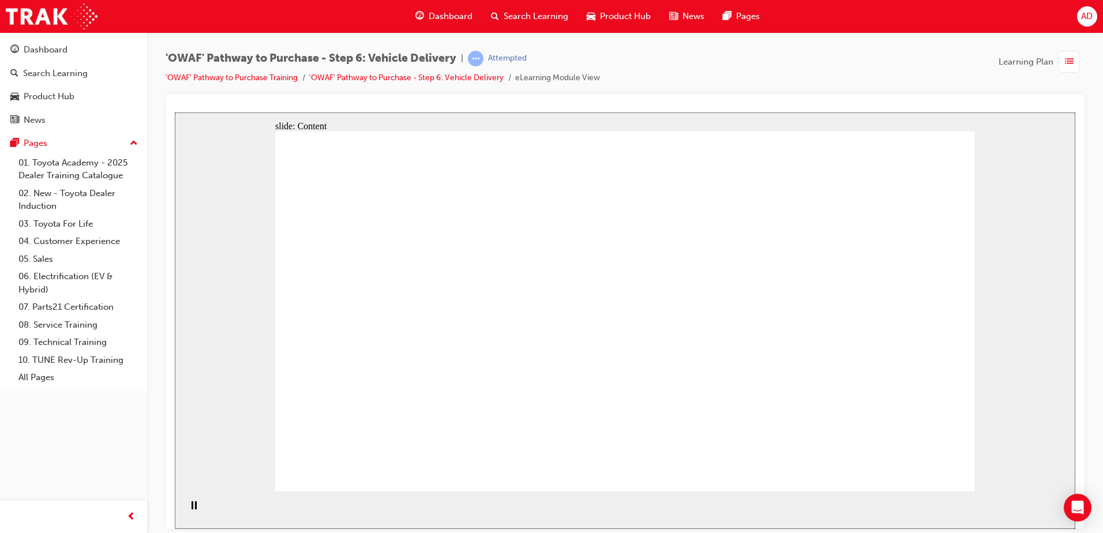
drag, startPoint x: 826, startPoint y: 354, endPoint x: 846, endPoint y: 354, distance: 19.6
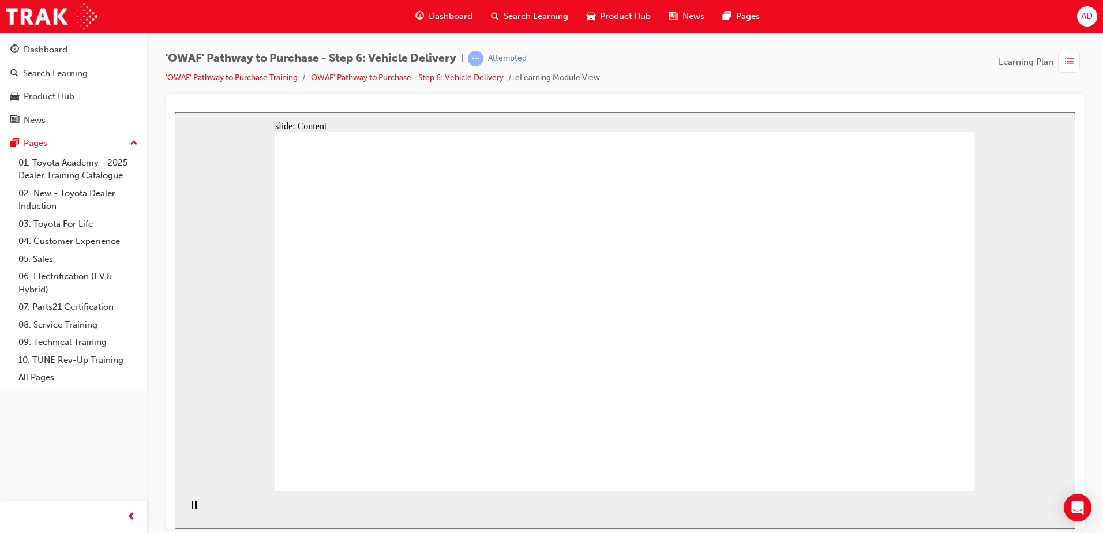
drag, startPoint x: 846, startPoint y: 354, endPoint x: 880, endPoint y: 354, distance: 34.6
drag, startPoint x: 877, startPoint y: 344, endPoint x: 858, endPoint y: 366, distance: 29.1
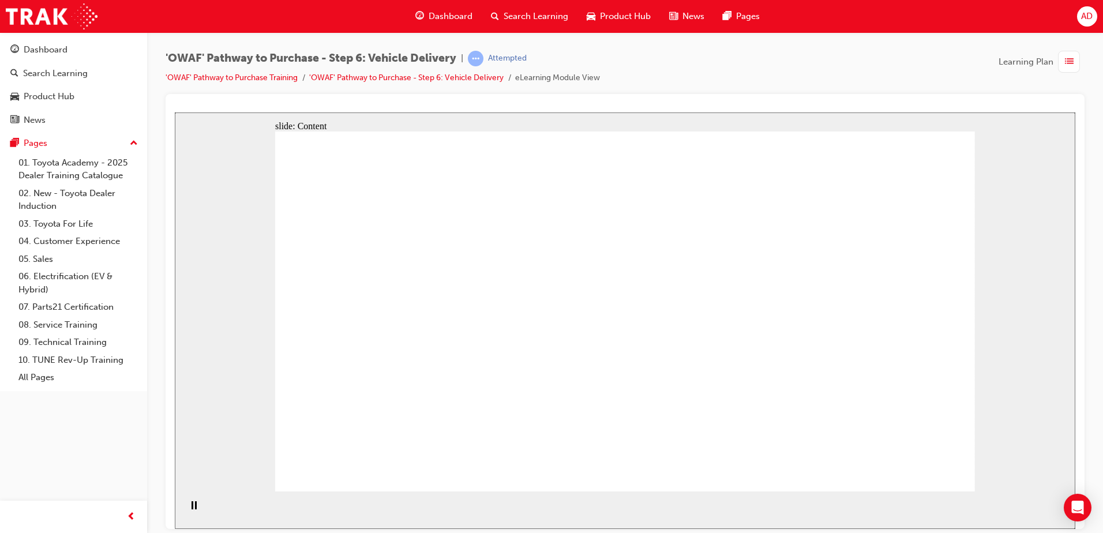
drag, startPoint x: 769, startPoint y: 305, endPoint x: 866, endPoint y: 311, distance: 97.1
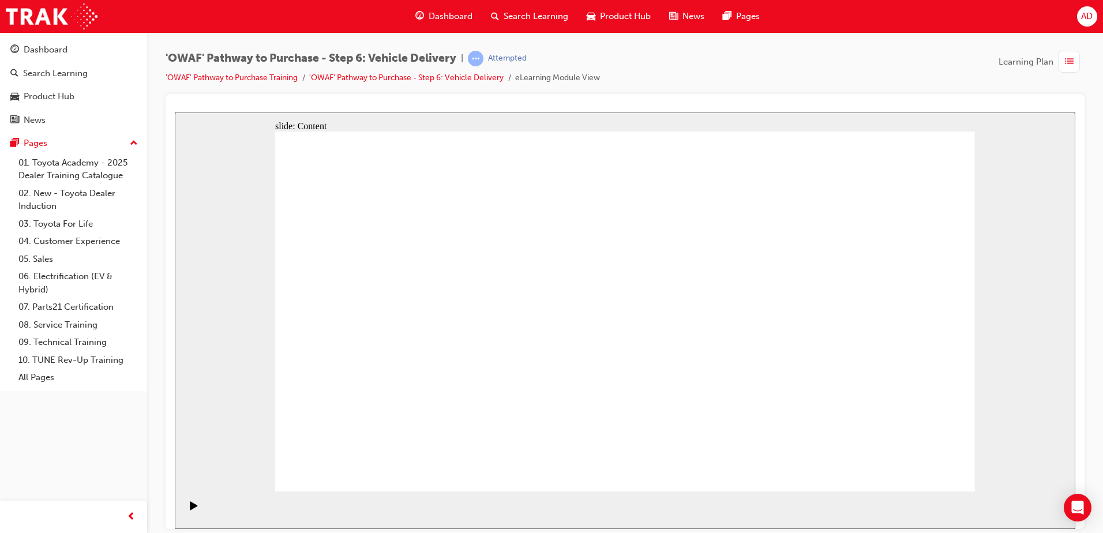
drag, startPoint x: 701, startPoint y: 385, endPoint x: 781, endPoint y: 422, distance: 88.0
drag, startPoint x: 630, startPoint y: 379, endPoint x: 636, endPoint y: 384, distance: 7.8
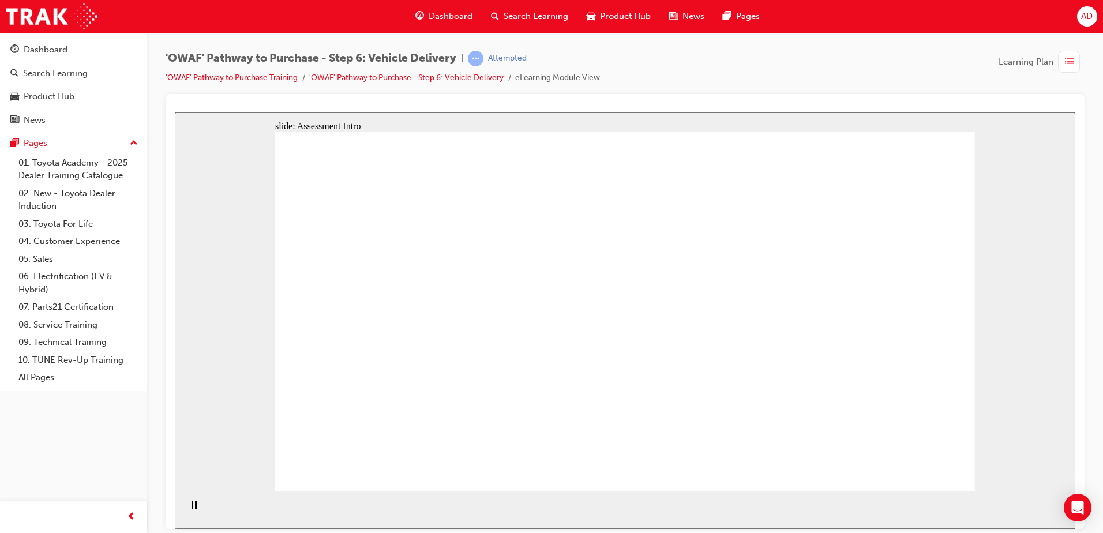
radio input "true"
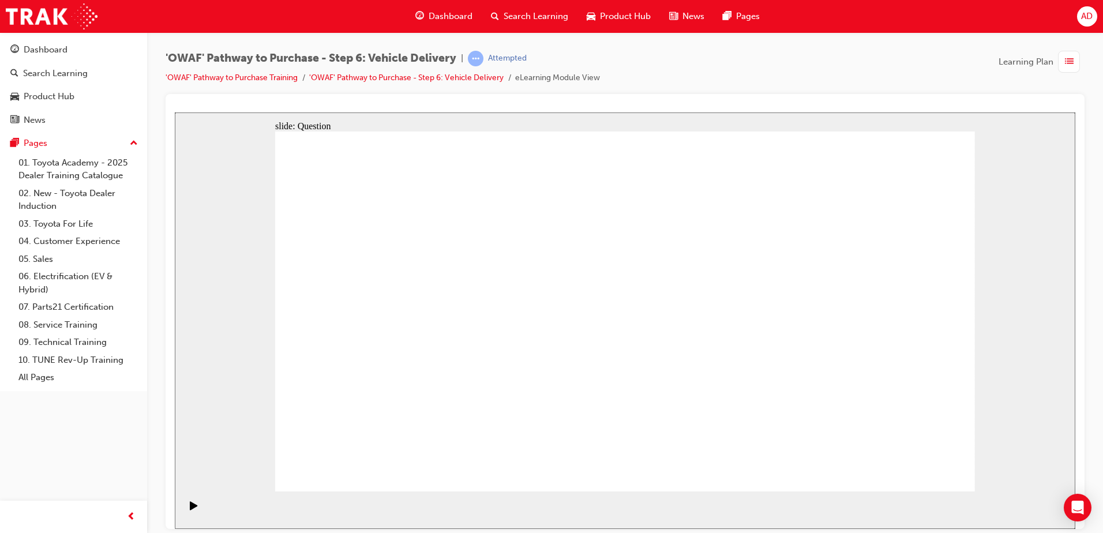
drag, startPoint x: 538, startPoint y: 346, endPoint x: 526, endPoint y: 275, distance: 72.0
drag, startPoint x: 527, startPoint y: 276, endPoint x: 479, endPoint y: 366, distance: 101.4
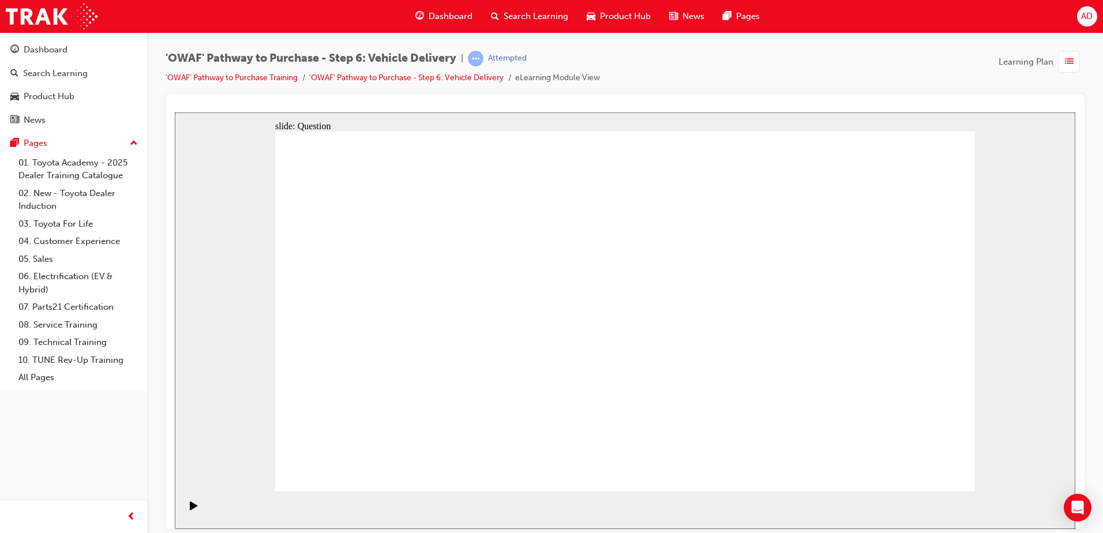
drag, startPoint x: 540, startPoint y: 397, endPoint x: 515, endPoint y: 290, distance: 110.8
drag, startPoint x: 662, startPoint y: 359, endPoint x: 771, endPoint y: 279, distance: 136.1
drag, startPoint x: 745, startPoint y: 387, endPoint x: 440, endPoint y: 327, distance: 311.0
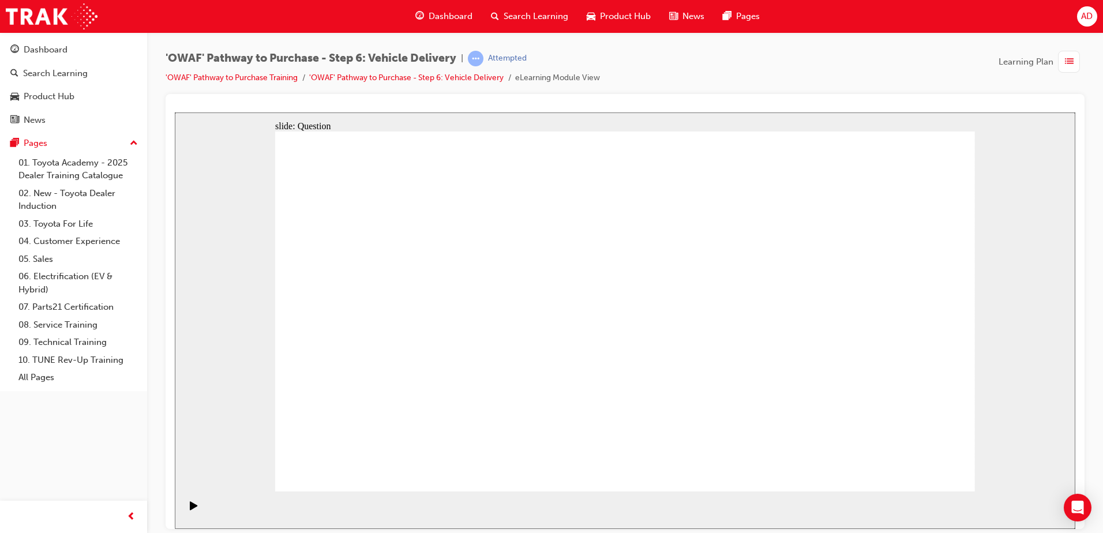
drag, startPoint x: 513, startPoint y: 382, endPoint x: 542, endPoint y: 269, distance: 117.2
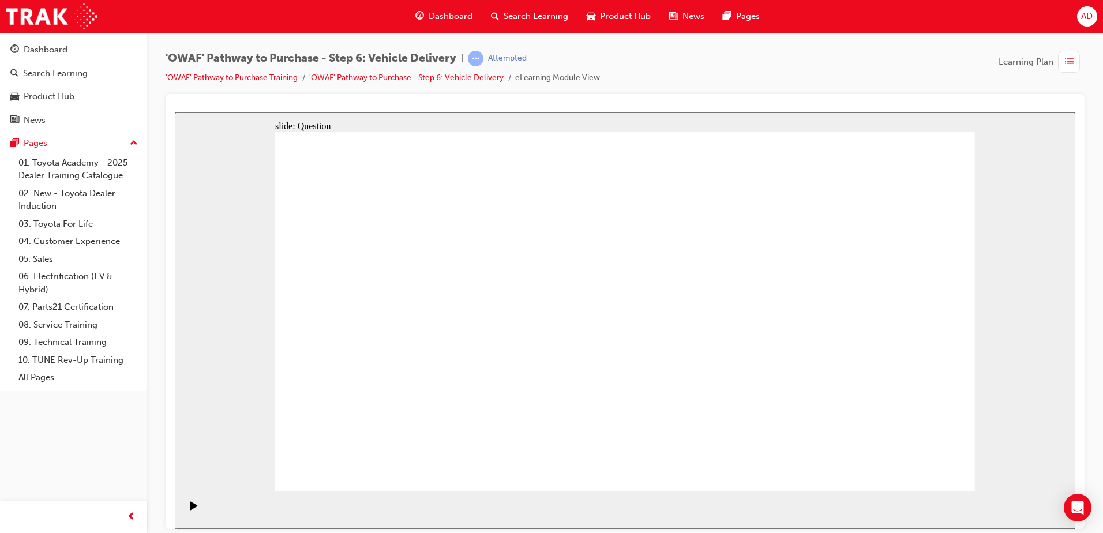
checkbox input "true"
drag, startPoint x: 647, startPoint y: 383, endPoint x: 647, endPoint y: 377, distance: 6.3
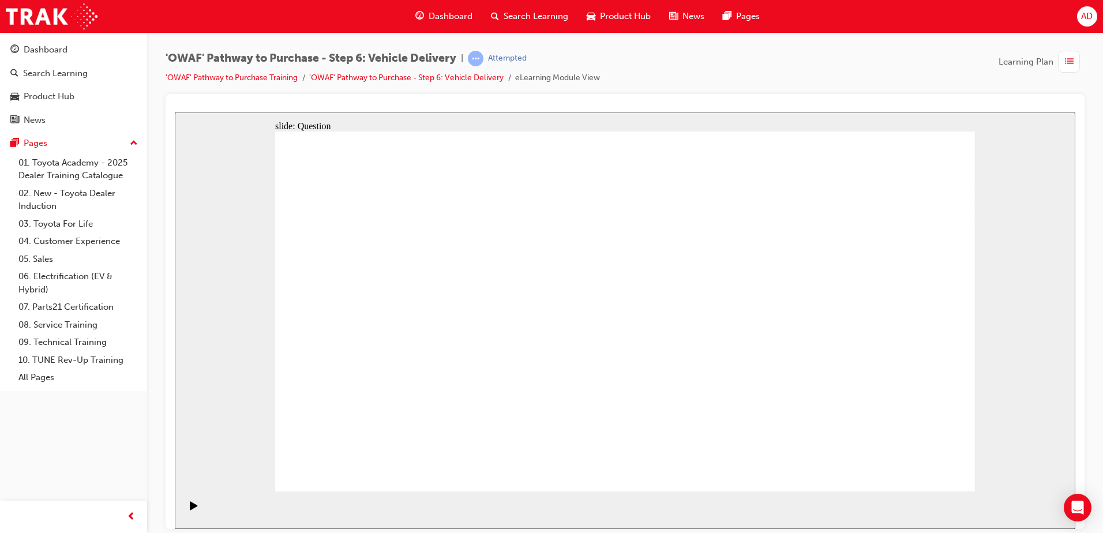
checkbox input "true"
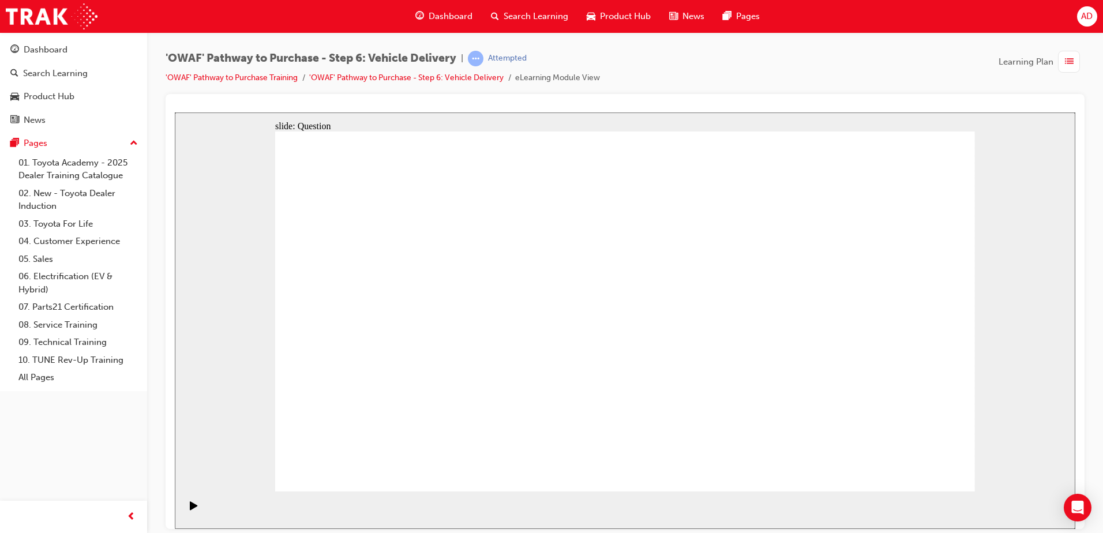
drag, startPoint x: 634, startPoint y: 395, endPoint x: 606, endPoint y: 406, distance: 30.3
drag, startPoint x: 840, startPoint y: 294, endPoint x: 423, endPoint y: 328, distance: 418.4
drag, startPoint x: 878, startPoint y: 319, endPoint x: 470, endPoint y: 363, distance: 410.2
drag, startPoint x: 880, startPoint y: 320, endPoint x: 644, endPoint y: 359, distance: 239.2
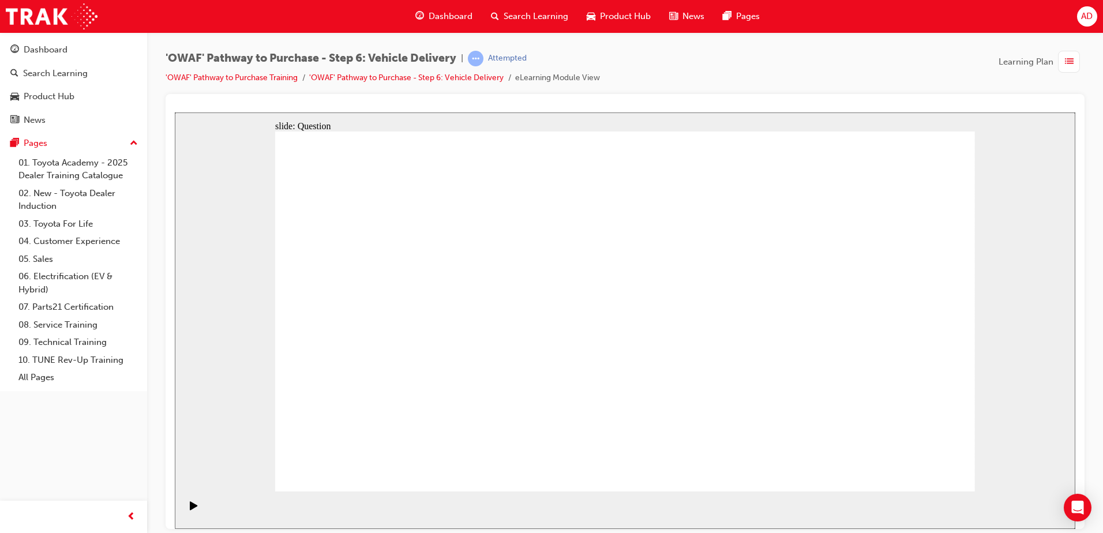
drag, startPoint x: 730, startPoint y: 373, endPoint x: 411, endPoint y: 380, distance: 319.1
drag, startPoint x: 708, startPoint y: 371, endPoint x: 405, endPoint y: 391, distance: 303.4
drag, startPoint x: 686, startPoint y: 392, endPoint x: 645, endPoint y: 397, distance: 41.9
drag, startPoint x: 583, startPoint y: 438, endPoint x: 389, endPoint y: 430, distance: 194.6
drag, startPoint x: 855, startPoint y: 352, endPoint x: 386, endPoint y: 415, distance: 473.6
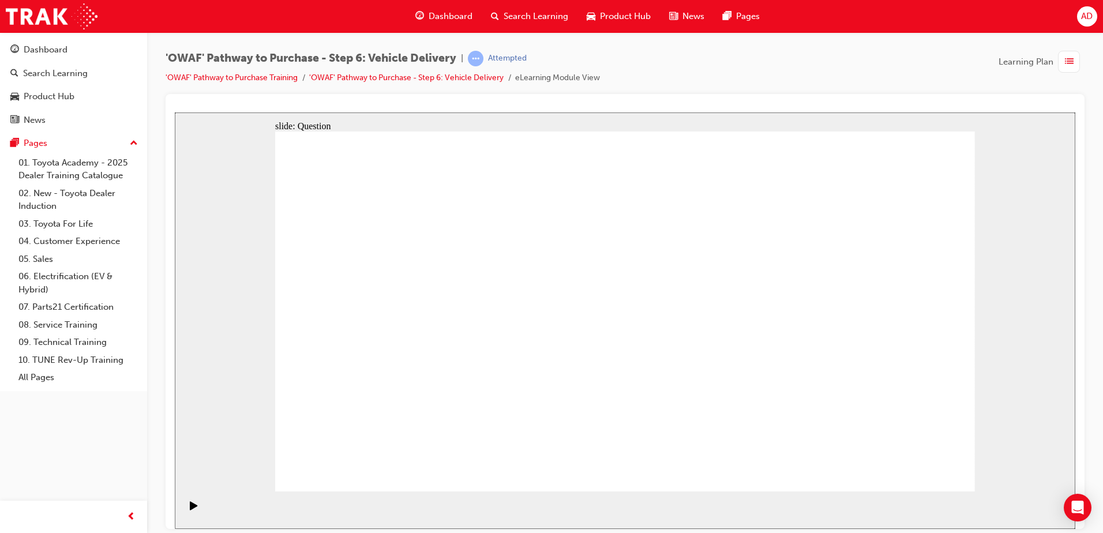
radio input "true"
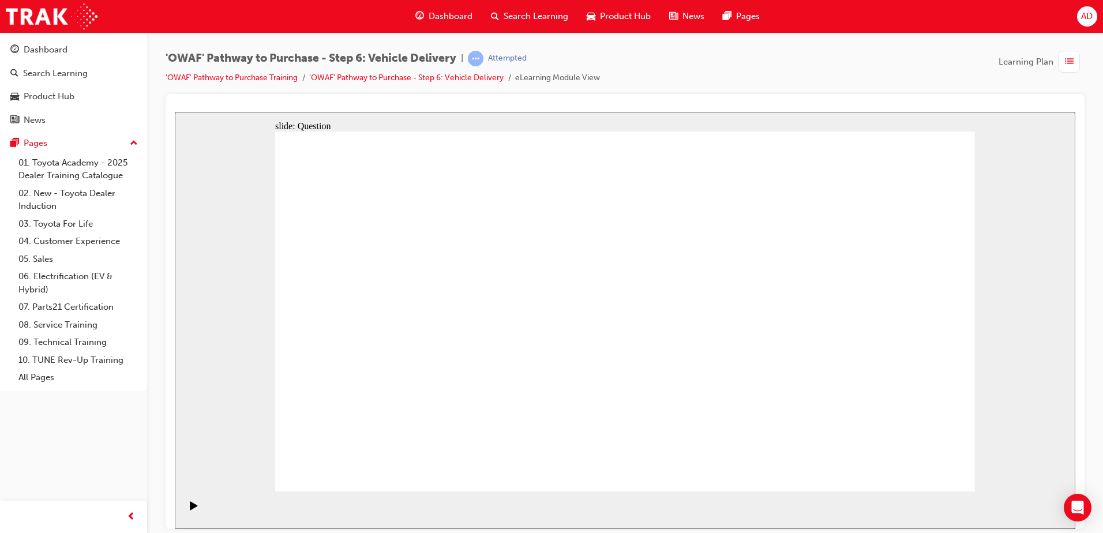
drag, startPoint x: 615, startPoint y: 373, endPoint x: 630, endPoint y: 369, distance: 15.5
radio input "true"
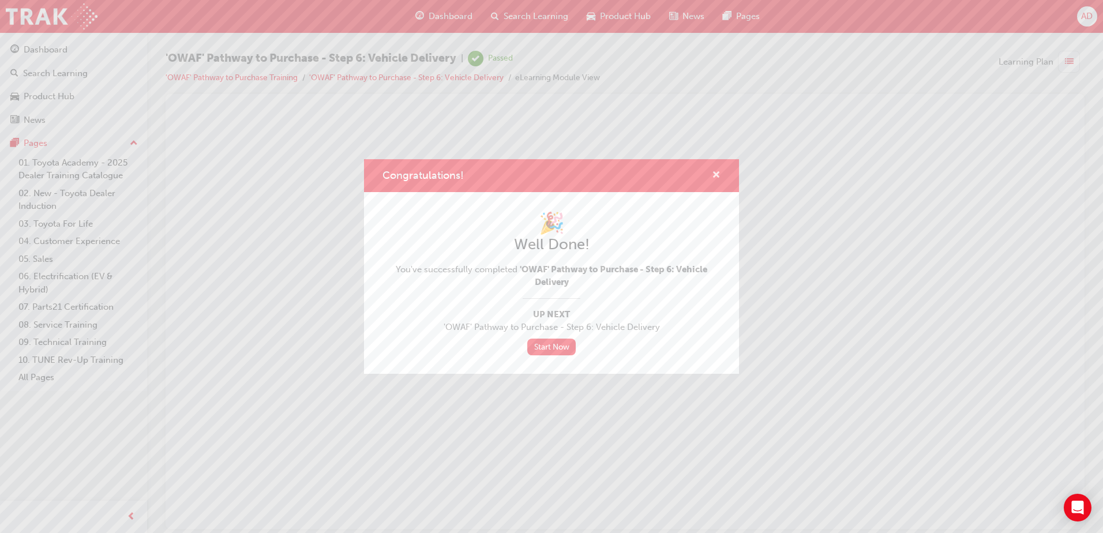
click at [715, 174] on span "cross-icon" at bounding box center [716, 176] width 9 height 10
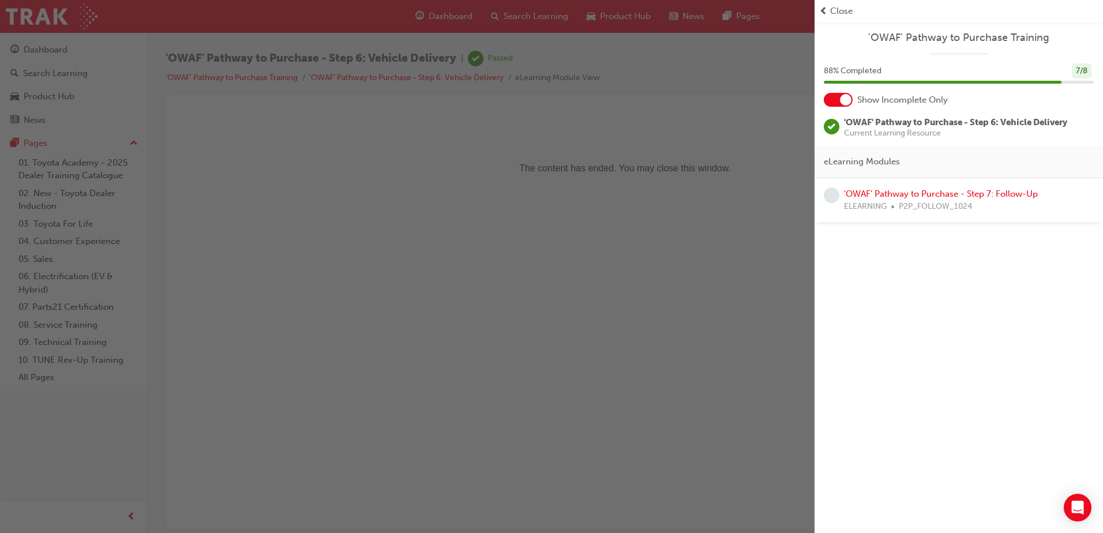
click at [430, 212] on div "button" at bounding box center [407, 266] width 814 height 533
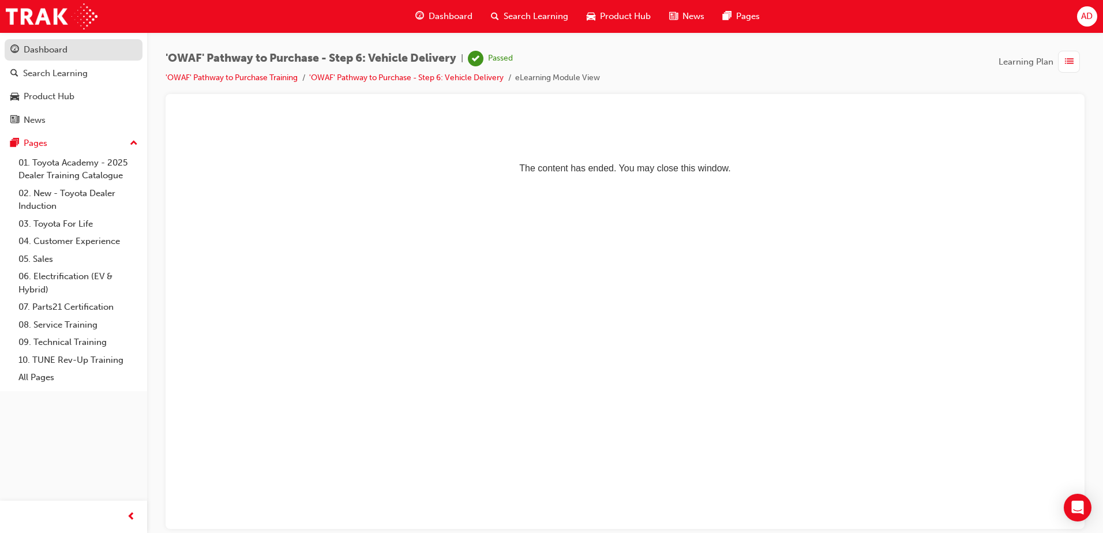
click at [60, 46] on div "Dashboard" at bounding box center [46, 49] width 44 height 13
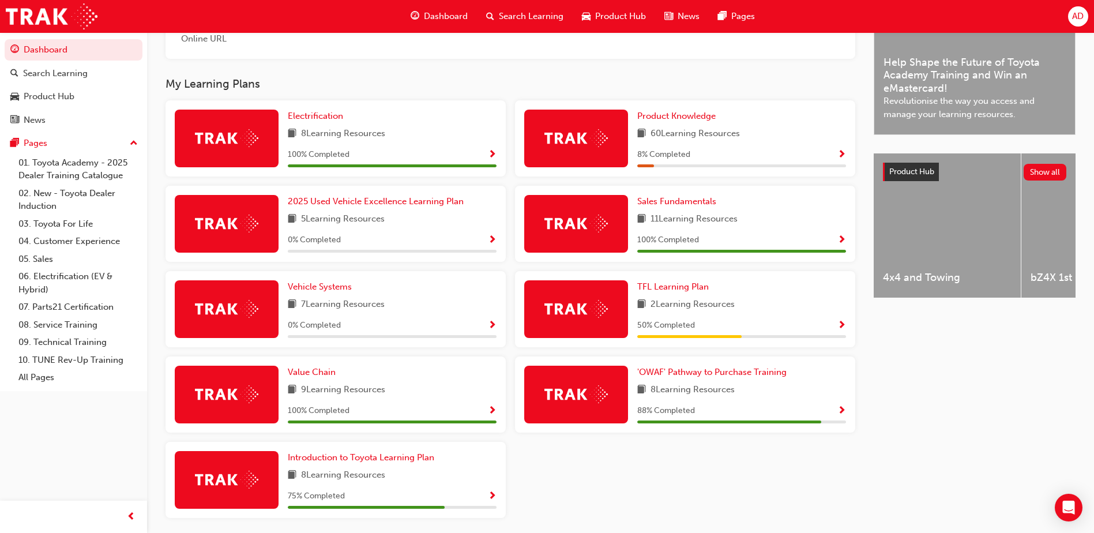
scroll to position [379, 0]
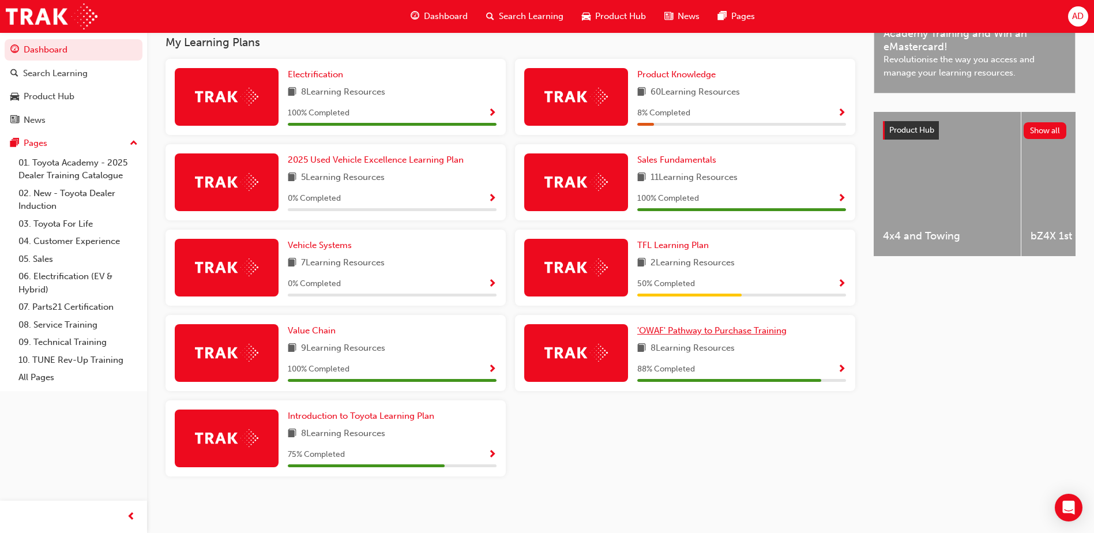
click at [704, 331] on span "'OWAF' Pathway to Purchase Training" at bounding box center [711, 330] width 149 height 10
